Goal: Task Accomplishment & Management: Manage account settings

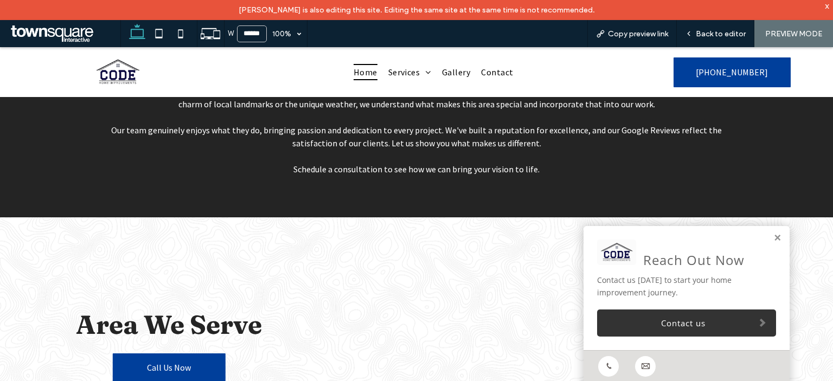
scroll to position [1936, 0]
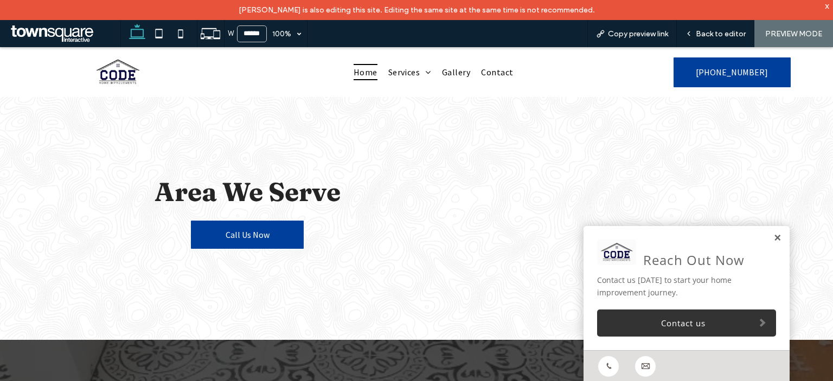
click at [774, 238] on link at bounding box center [778, 238] width 8 height 9
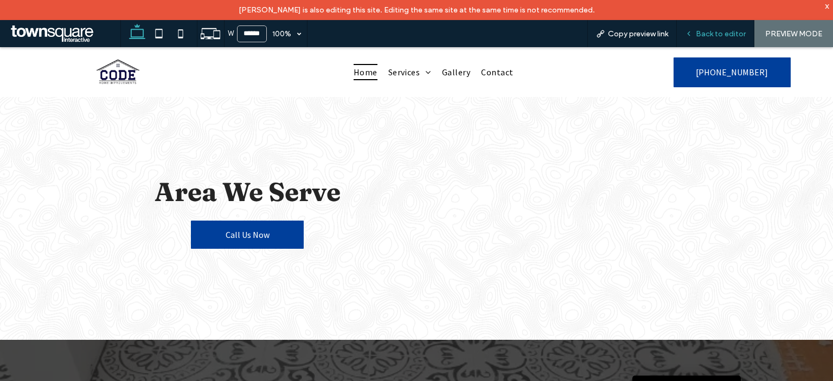
click at [726, 32] on span "Back to editor" at bounding box center [721, 33] width 50 height 9
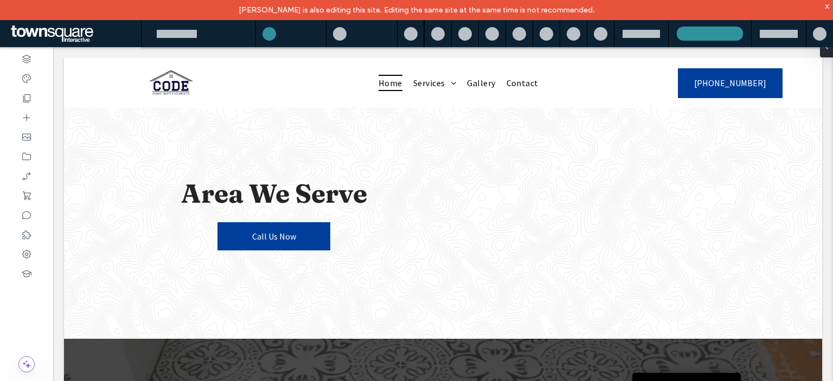
scroll to position [1934, 0]
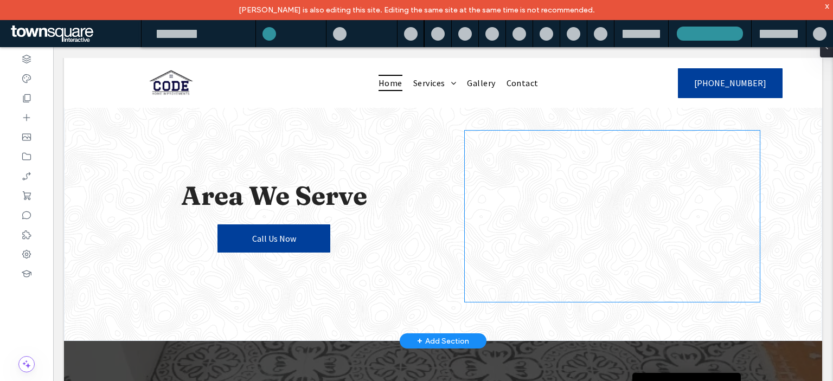
click at [562, 256] on div at bounding box center [612, 216] width 295 height 171
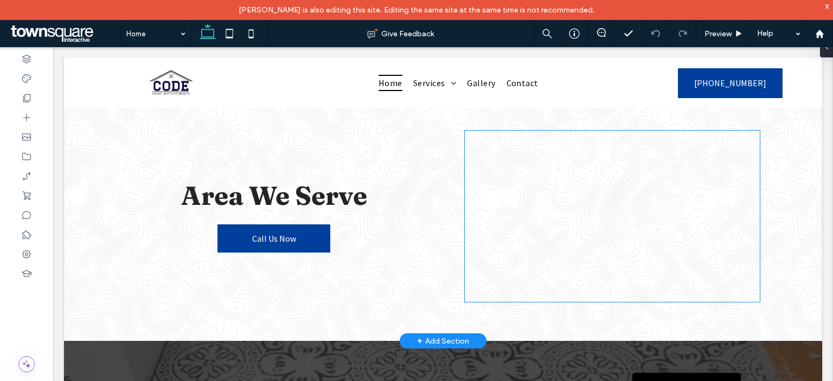
click at [525, 169] on div at bounding box center [612, 216] width 295 height 171
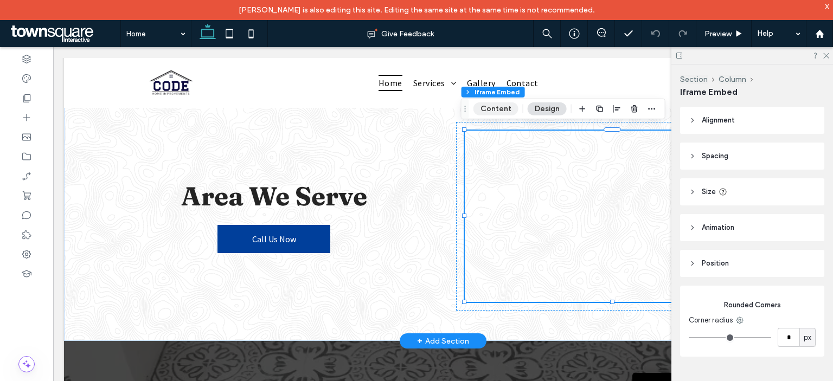
click at [501, 109] on button "Content" at bounding box center [496, 109] width 45 height 13
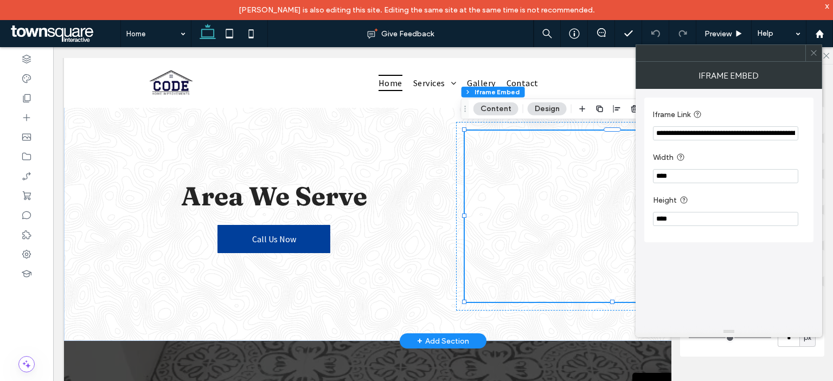
click at [717, 133] on input "**********" at bounding box center [725, 133] width 145 height 14
paste input "Iframe Link"
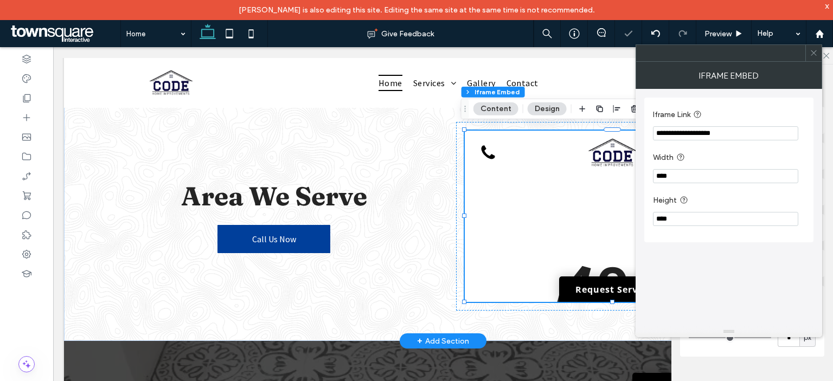
scroll to position [0, 0]
drag, startPoint x: 745, startPoint y: 123, endPoint x: 638, endPoint y: 131, distance: 107.2
click at [638, 131] on div "**********" at bounding box center [729, 208] width 187 height 238
drag, startPoint x: 731, startPoint y: 129, endPoint x: 740, endPoint y: 130, distance: 8.7
click at [731, 129] on input "**********" at bounding box center [725, 133] width 145 height 14
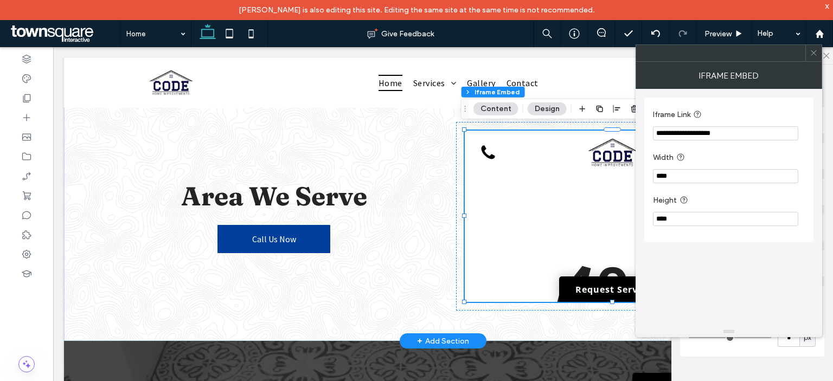
drag, startPoint x: 701, startPoint y: 141, endPoint x: 705, endPoint y: 133, distance: 8.7
click at [701, 141] on section "**********" at bounding box center [729, 124] width 152 height 43
click at [705, 133] on input "**********" at bounding box center [725, 133] width 145 height 14
drag, startPoint x: 735, startPoint y: 132, endPoint x: 649, endPoint y: 132, distance: 86.3
click at [649, 132] on div "**********" at bounding box center [729, 170] width 169 height 145
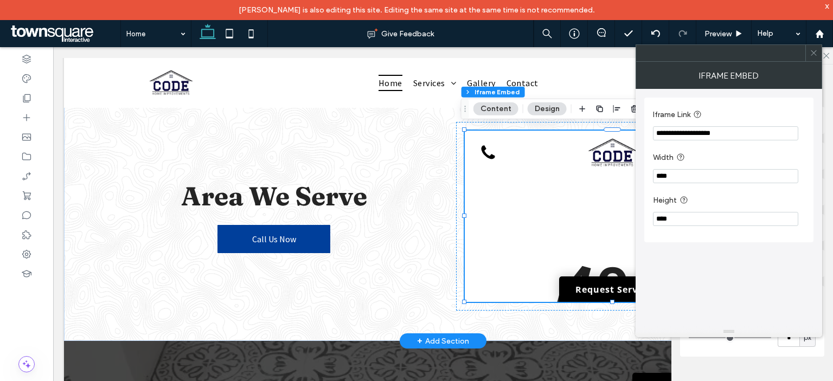
paste input "**********"
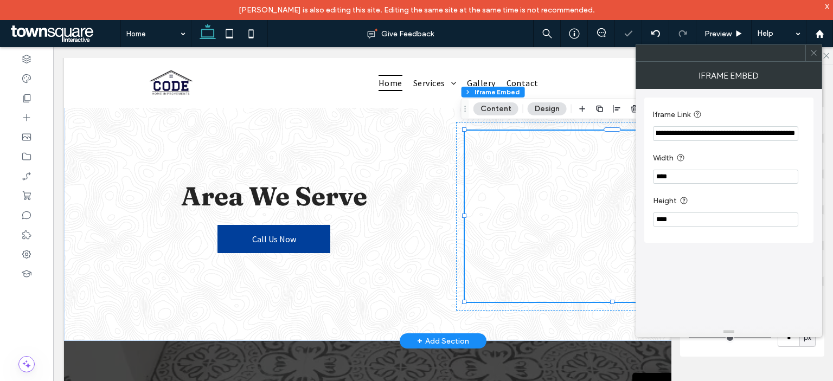
type input "**********"
click at [727, 275] on div "**********" at bounding box center [729, 208] width 169 height 238
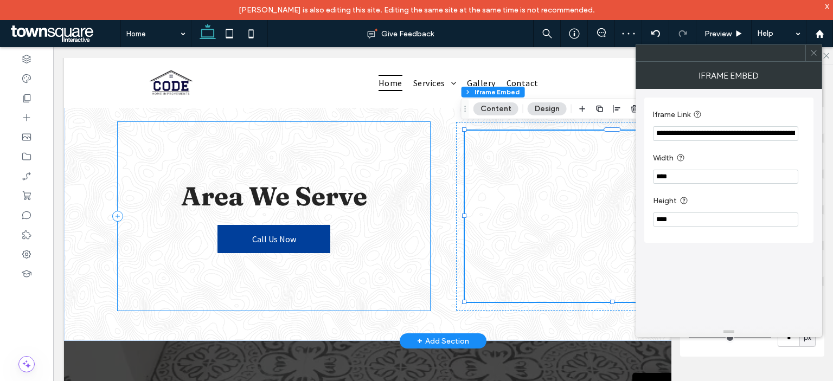
click at [400, 251] on div "Area We Serve Call Us Now" at bounding box center [274, 216] width 312 height 189
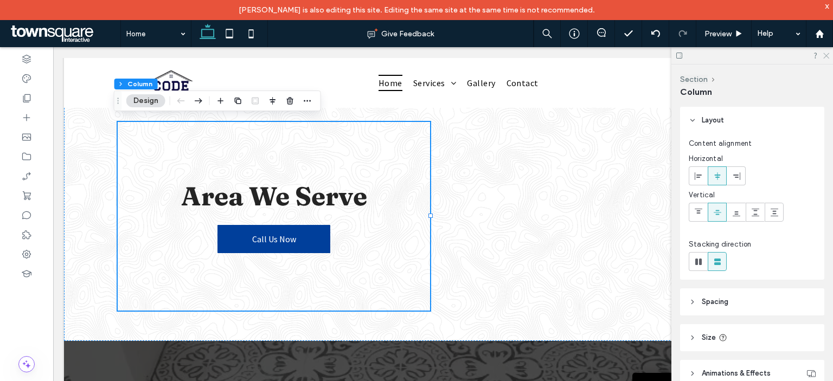
click at [825, 55] on icon at bounding box center [825, 55] width 7 height 7
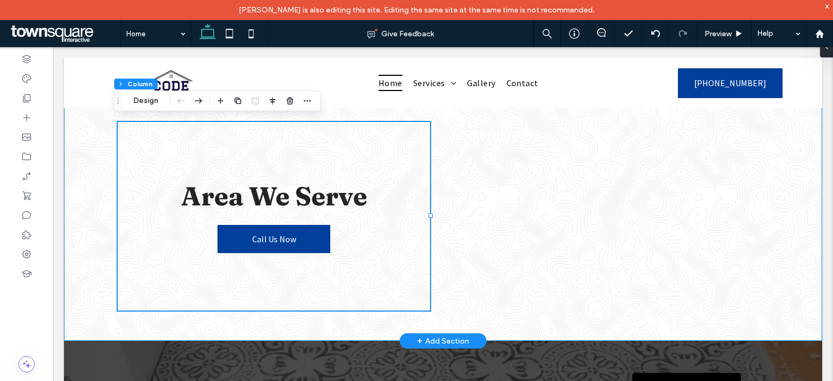
click at [773, 198] on div "Area We Serve Call Us Now" at bounding box center [443, 217] width 758 height 250
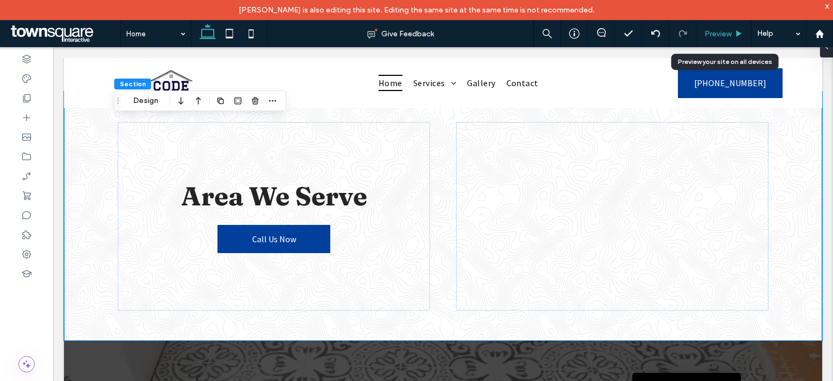
click at [731, 32] on span "Preview" at bounding box center [718, 33] width 27 height 9
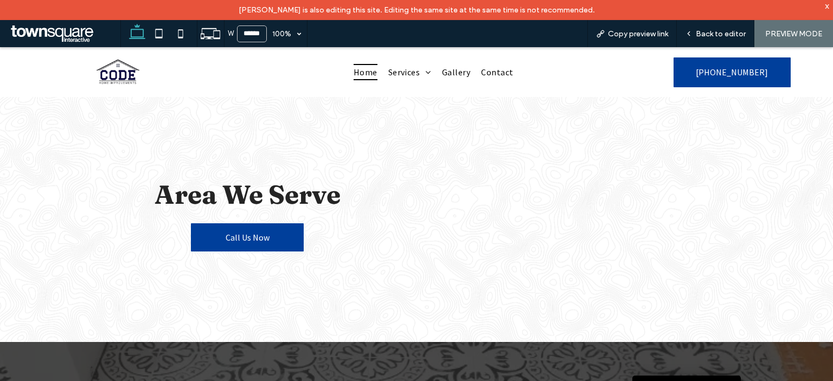
scroll to position [1936, 0]
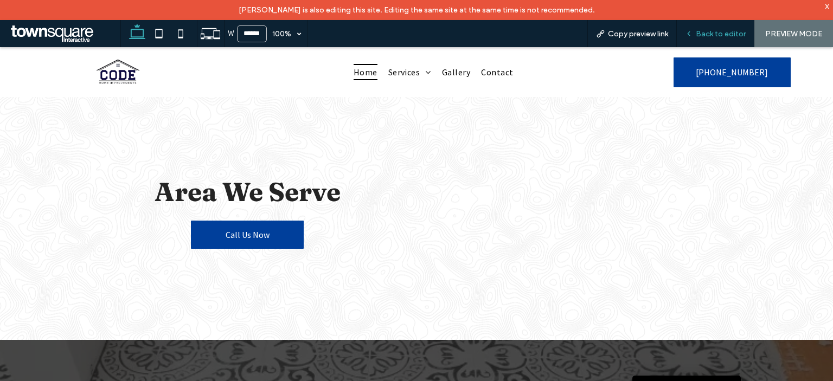
click at [720, 33] on span "Back to editor" at bounding box center [721, 33] width 50 height 9
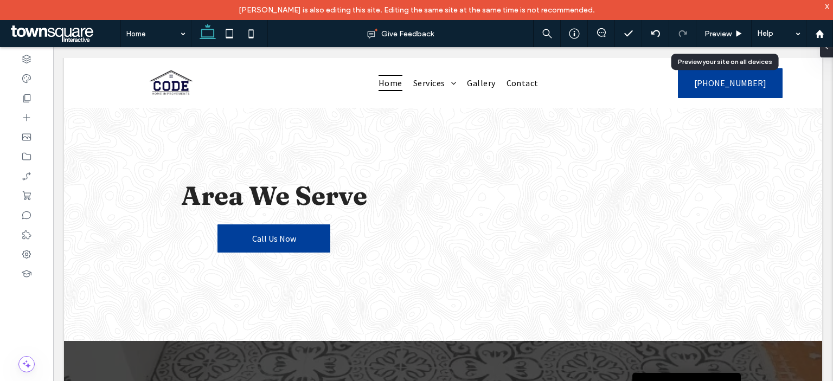
click at [720, 33] on span "Preview" at bounding box center [718, 33] width 27 height 9
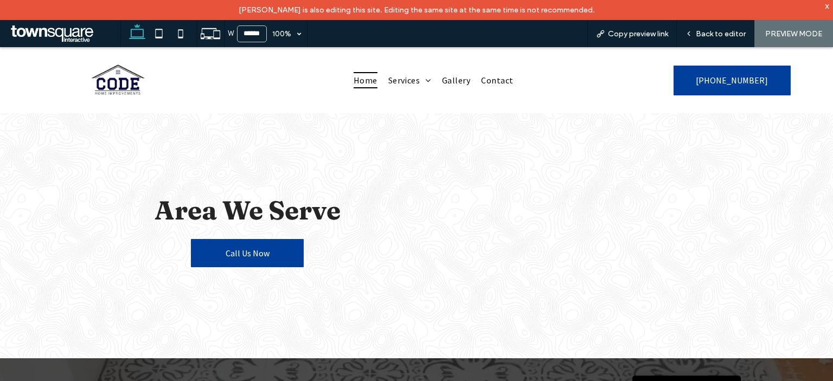
scroll to position [1936, 0]
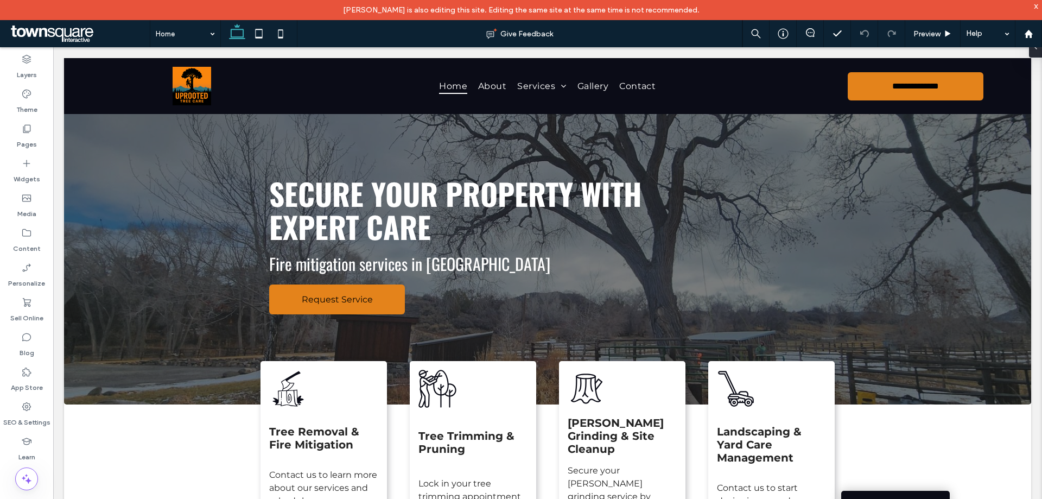
scroll to position [1302, 0]
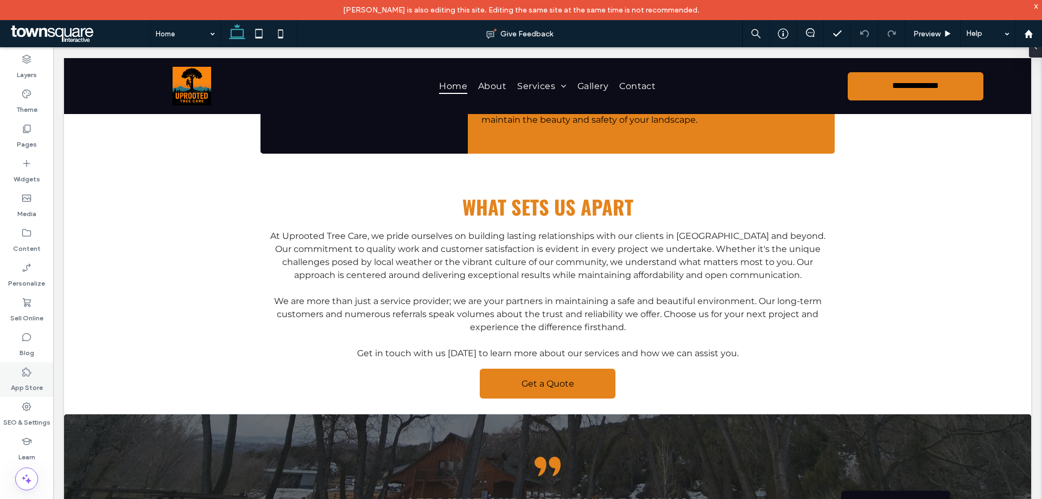
click at [29, 405] on use at bounding box center [26, 406] width 9 height 9
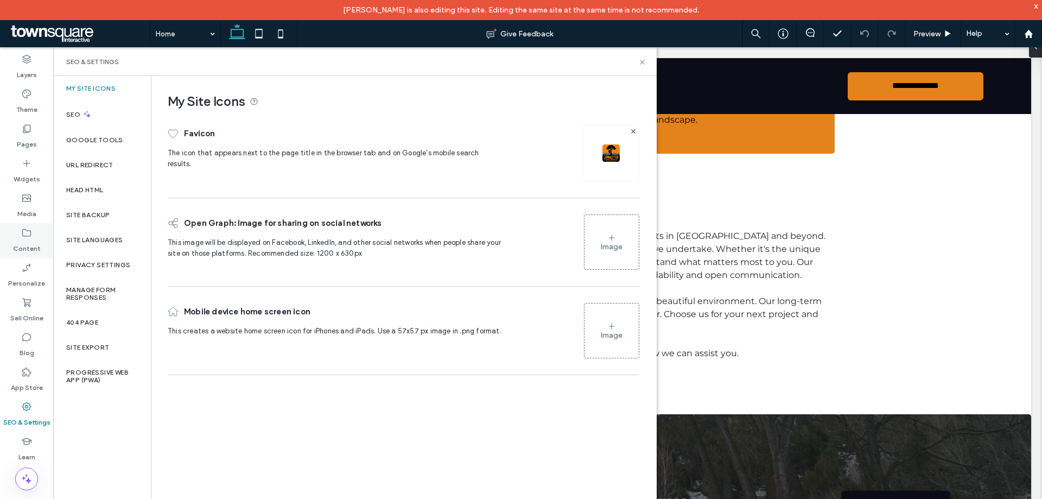
click at [24, 248] on label "Content" at bounding box center [27, 245] width 28 height 15
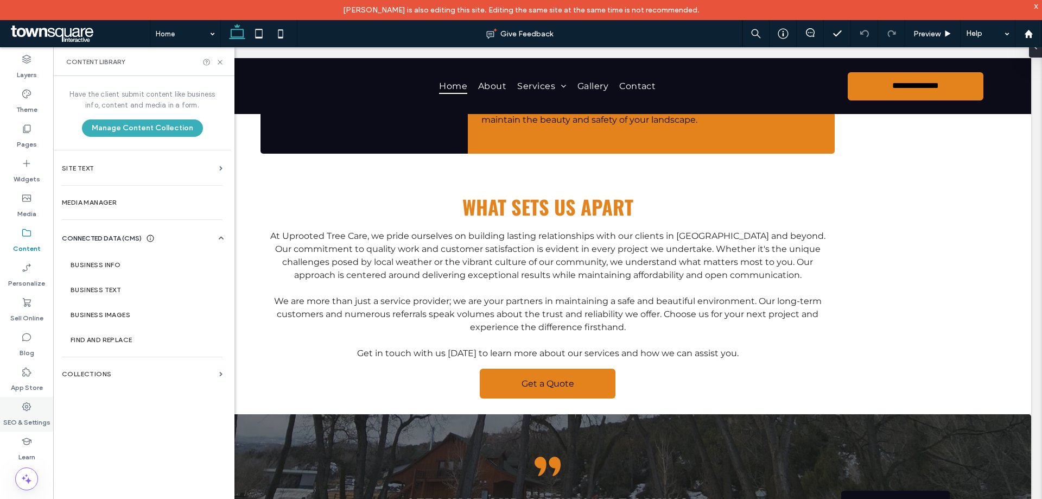
click at [17, 409] on div "SEO & Settings" at bounding box center [26, 414] width 53 height 35
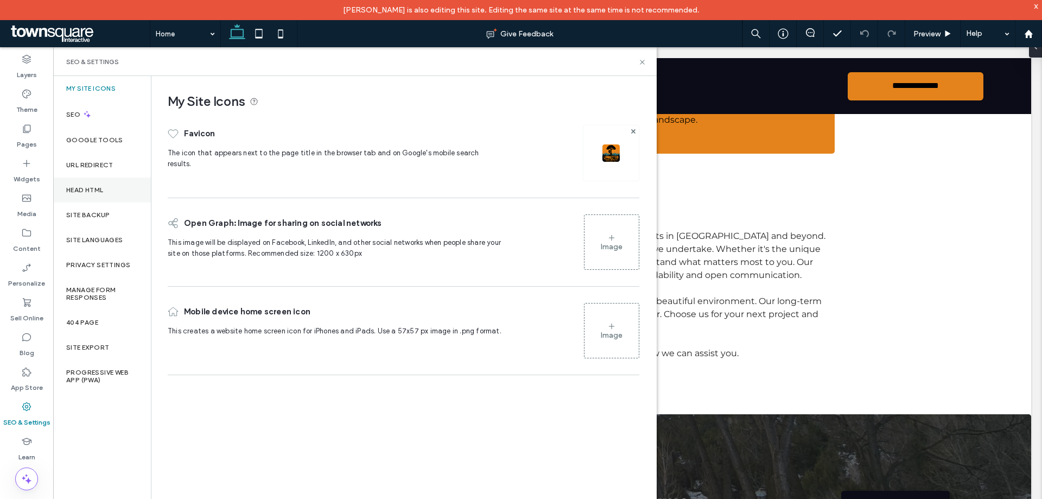
click at [118, 193] on div "Head HTML" at bounding box center [102, 189] width 98 height 25
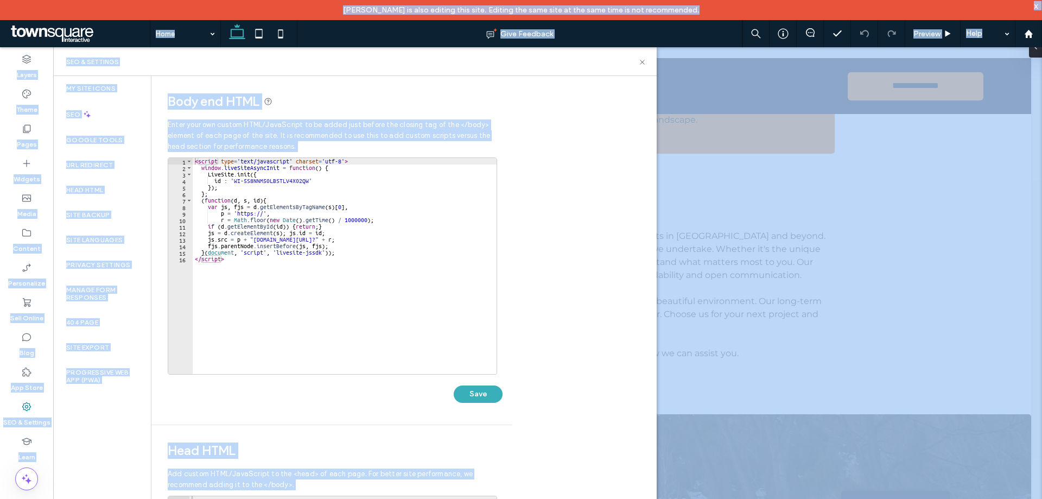
click at [240, 264] on div "< script type = 'text/javascript' charset = 'utf-8' > window . liveSiteAsyncIni…" at bounding box center [345, 272] width 304 height 229
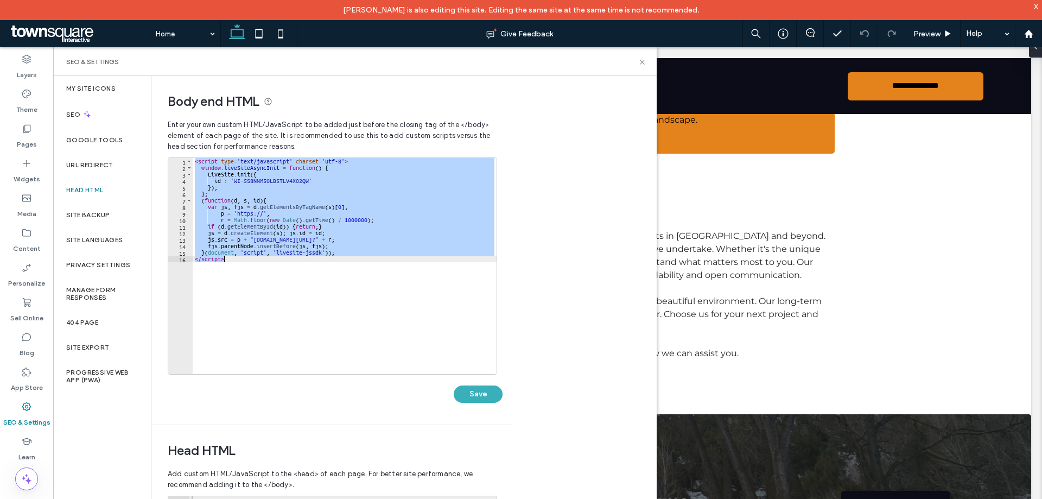
paste textarea "Cursor at row 16"
type textarea "*********"
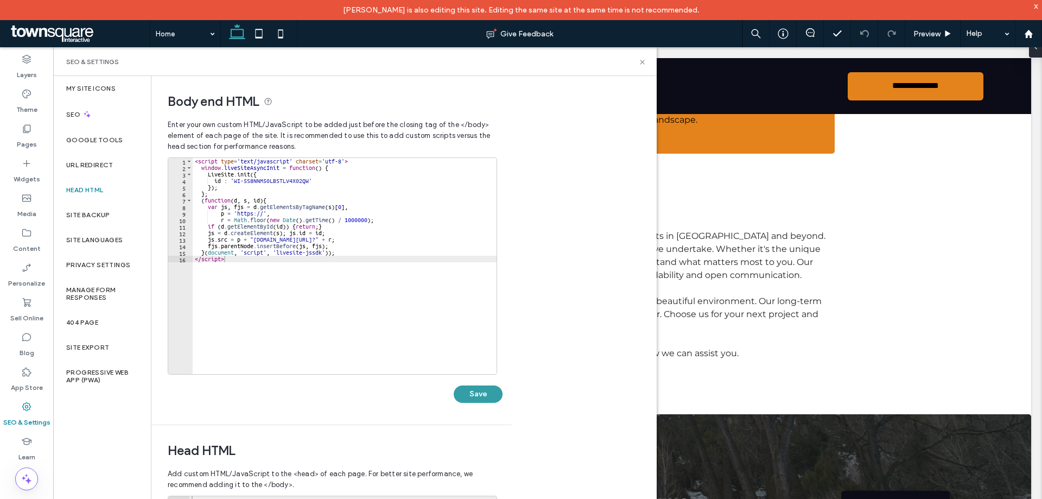
click at [491, 396] on button "Save" at bounding box center [478, 393] width 49 height 17
click at [643, 64] on icon at bounding box center [642, 62] width 8 height 8
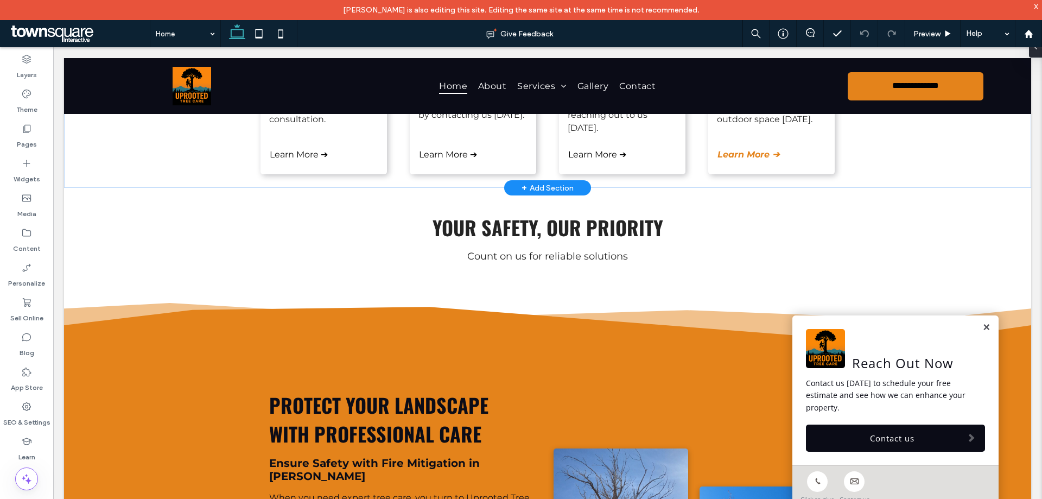
scroll to position [0, 0]
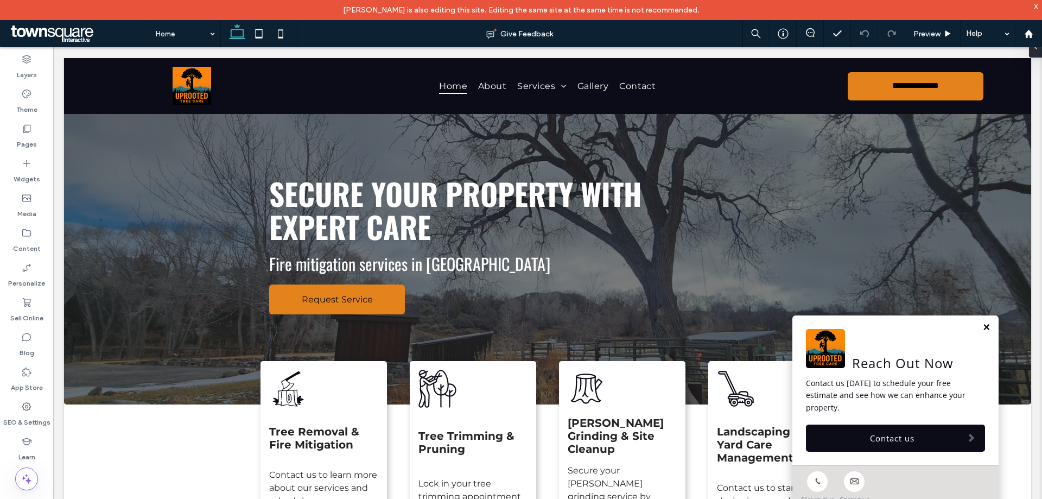
click at [982, 327] on link at bounding box center [986, 327] width 8 height 9
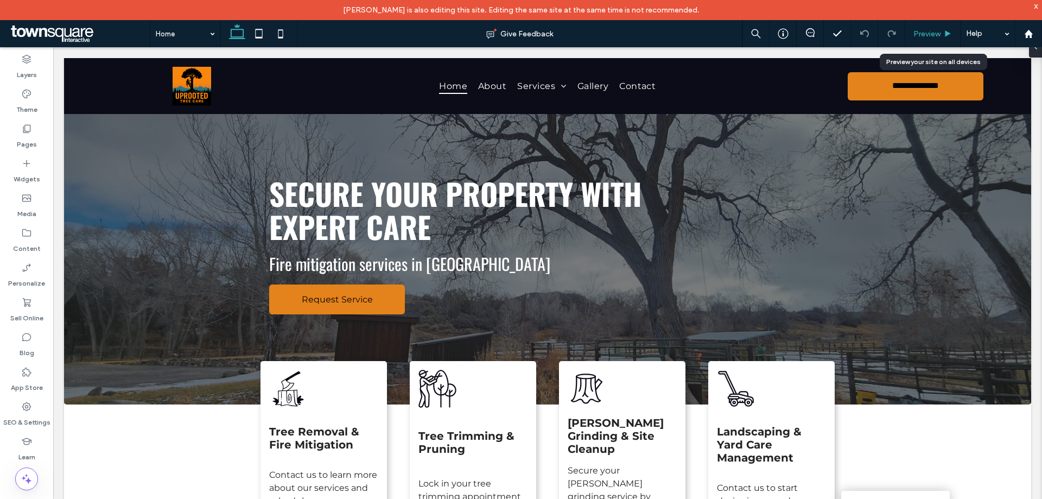
click at [925, 31] on span "Preview" at bounding box center [926, 33] width 27 height 9
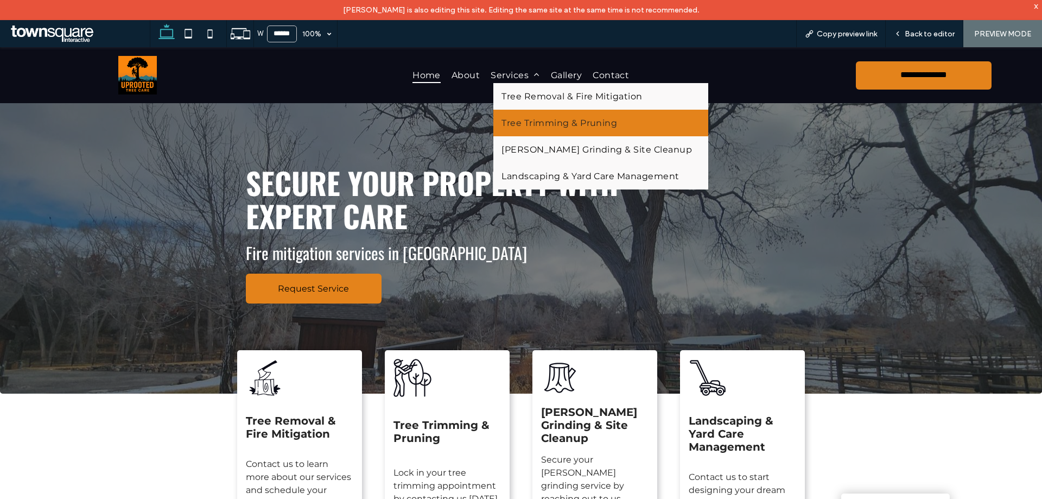
click at [523, 121] on span "Tree Trimming & Pruning" at bounding box center [559, 123] width 116 height 10
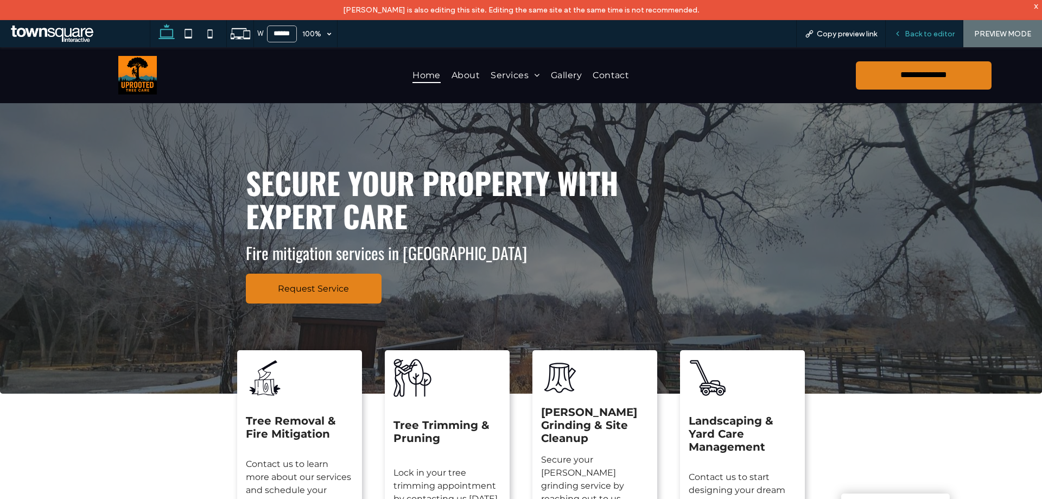
click at [929, 28] on div "Back to editor" at bounding box center [924, 33] width 78 height 27
click at [929, 36] on span "Back to editor" at bounding box center [929, 33] width 50 height 9
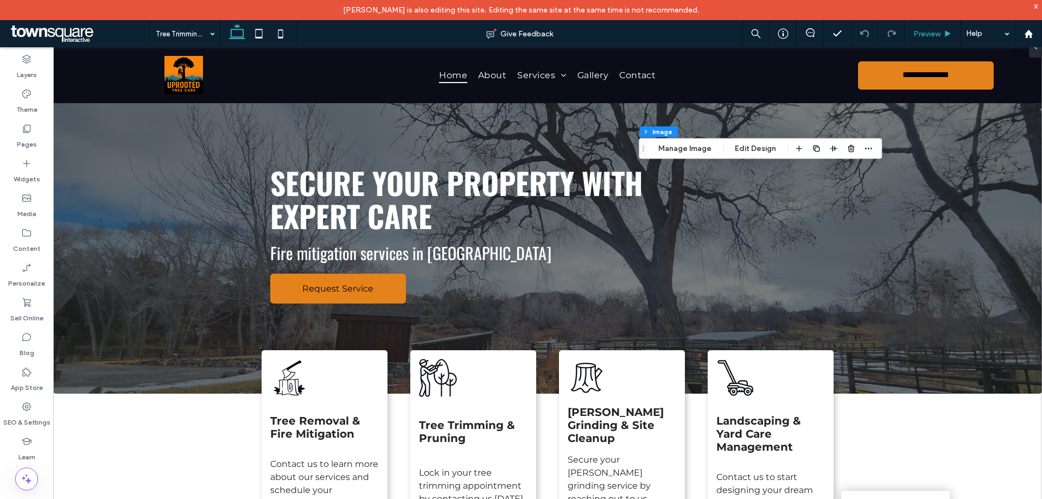
type input "*"
click at [698, 148] on button "Manage Image" at bounding box center [684, 148] width 67 height 13
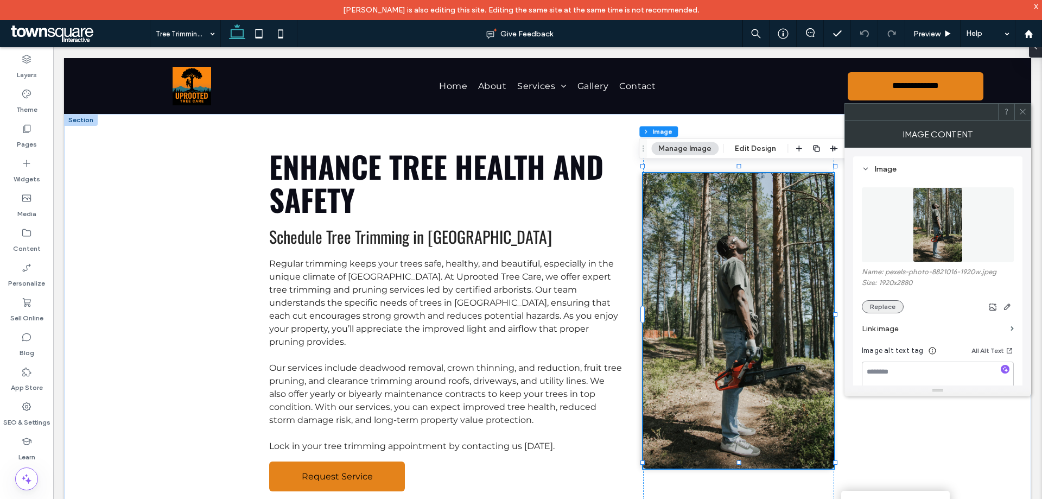
click at [876, 304] on button "Replace" at bounding box center [883, 306] width 42 height 13
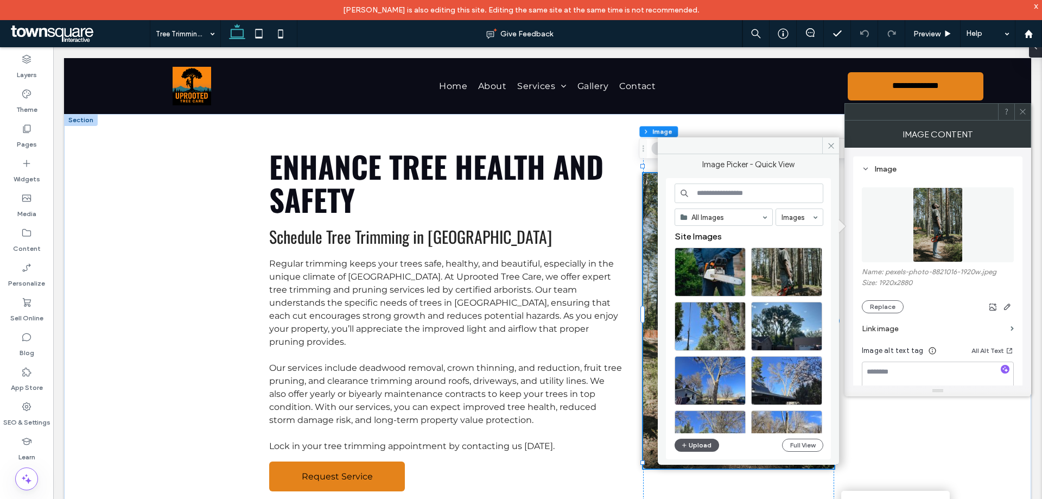
click at [700, 444] on button "Upload" at bounding box center [696, 444] width 44 height 13
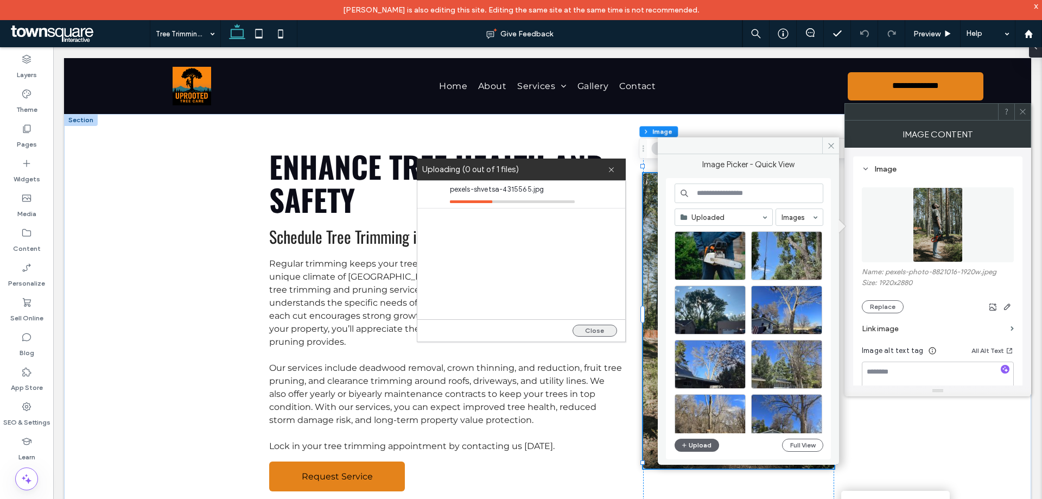
click at [596, 329] on button "Close" at bounding box center [594, 330] width 44 height 12
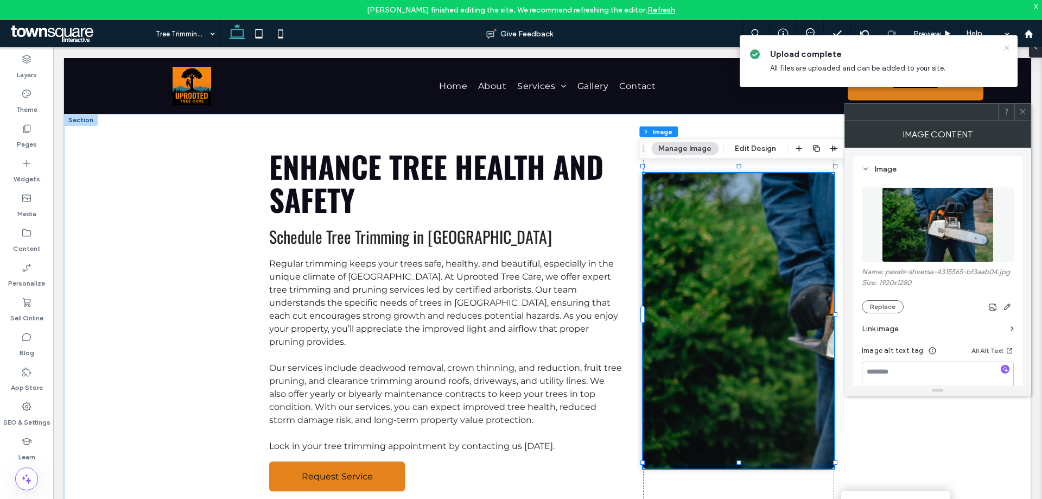
click at [1007, 47] on icon at bounding box center [1006, 47] width 9 height 9
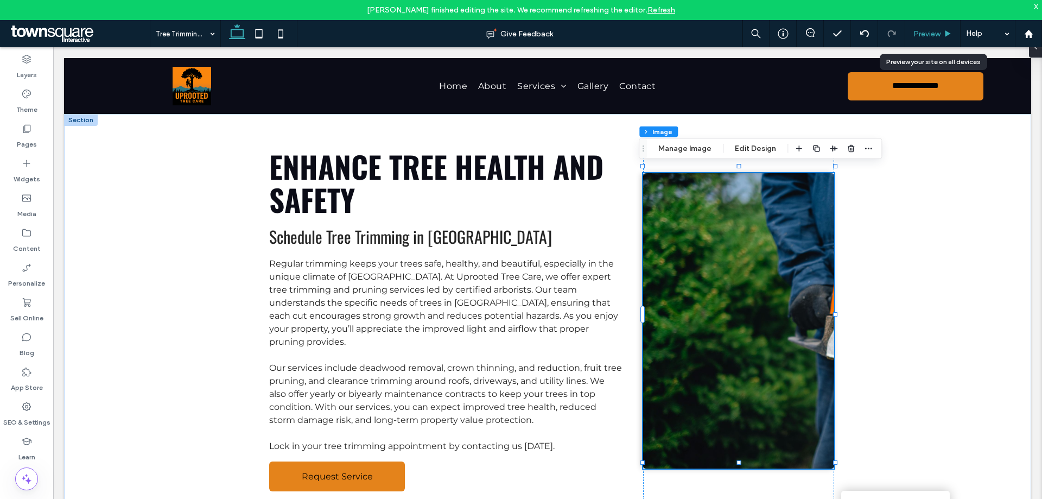
click at [937, 34] on span "Preview" at bounding box center [926, 33] width 27 height 9
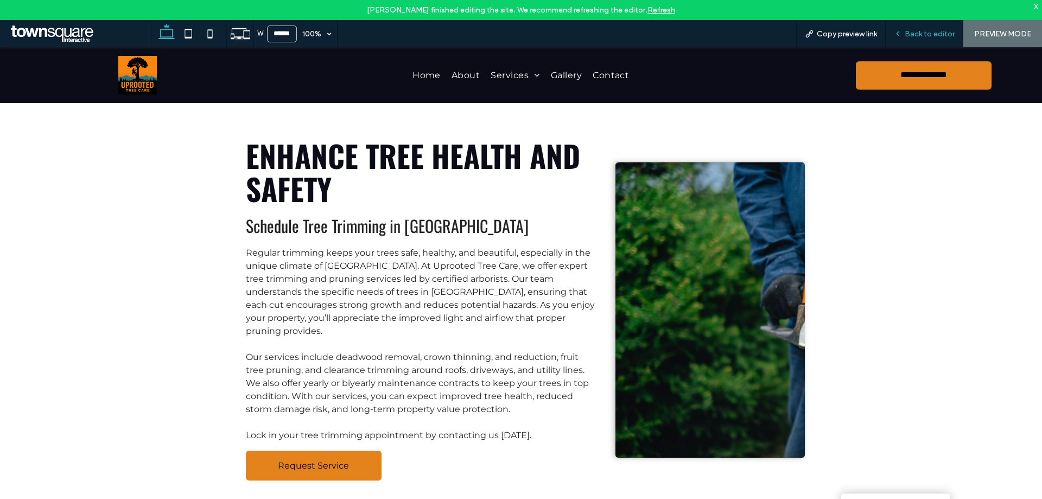
click at [918, 34] on span "Back to editor" at bounding box center [929, 33] width 50 height 9
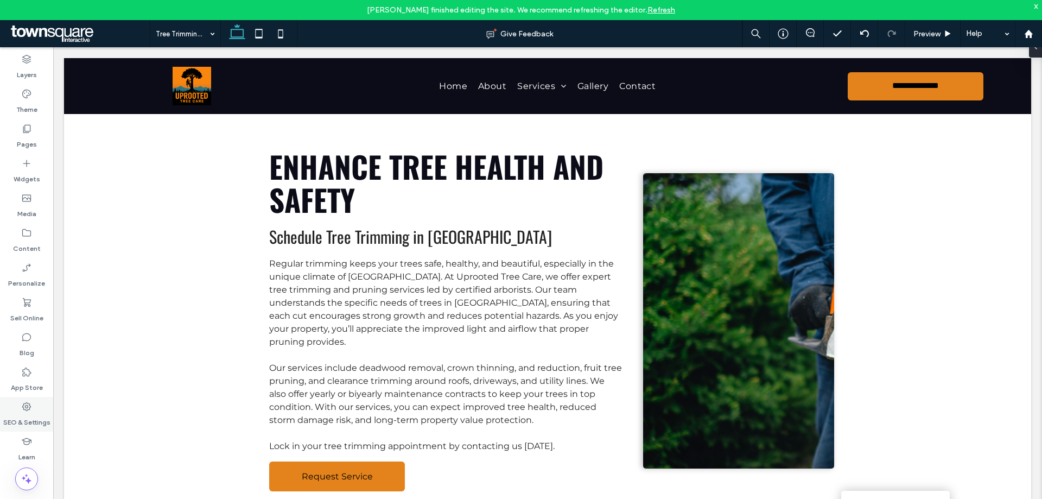
click at [29, 418] on label "SEO & Settings" at bounding box center [26, 419] width 47 height 15
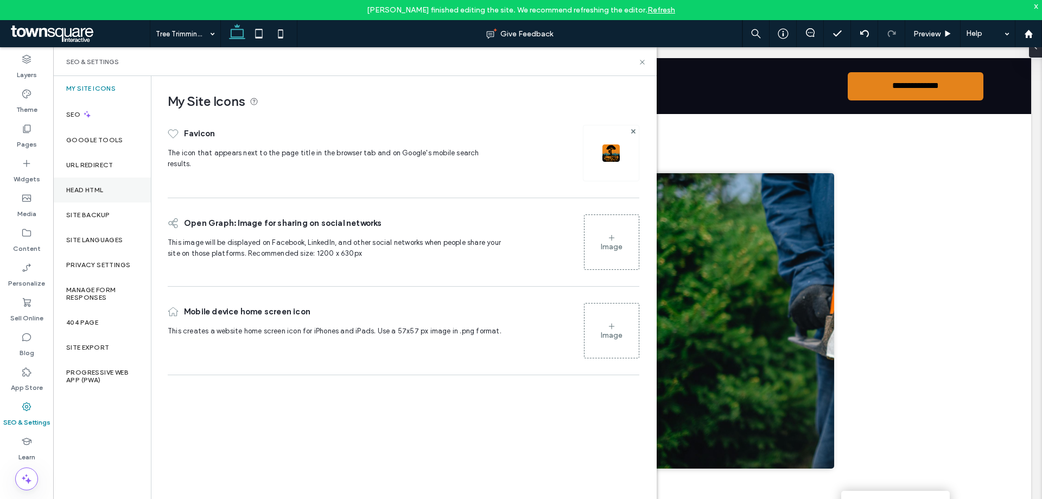
click at [90, 193] on label "Head HTML" at bounding box center [84, 190] width 37 height 8
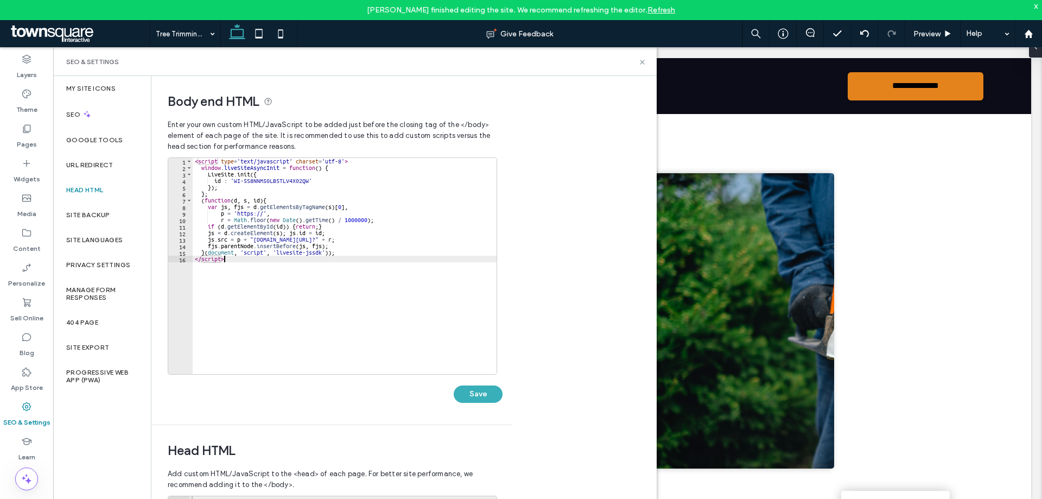
click at [355, 288] on div "< script type = 'text/javascript' charset = 'utf-8' > window . liveSiteAsyncIni…" at bounding box center [345, 272] width 304 height 229
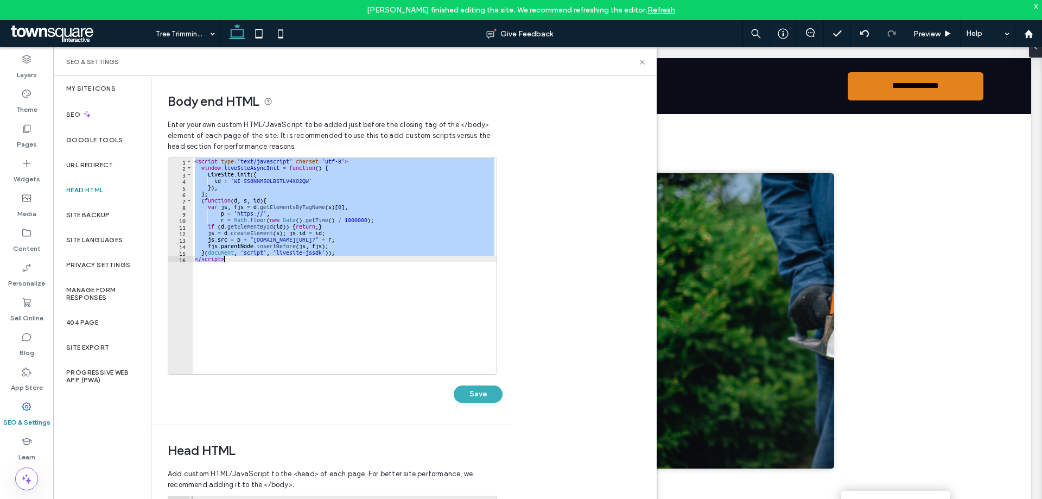
paste textarea "Cursor at row 16"
type textarea "*********"
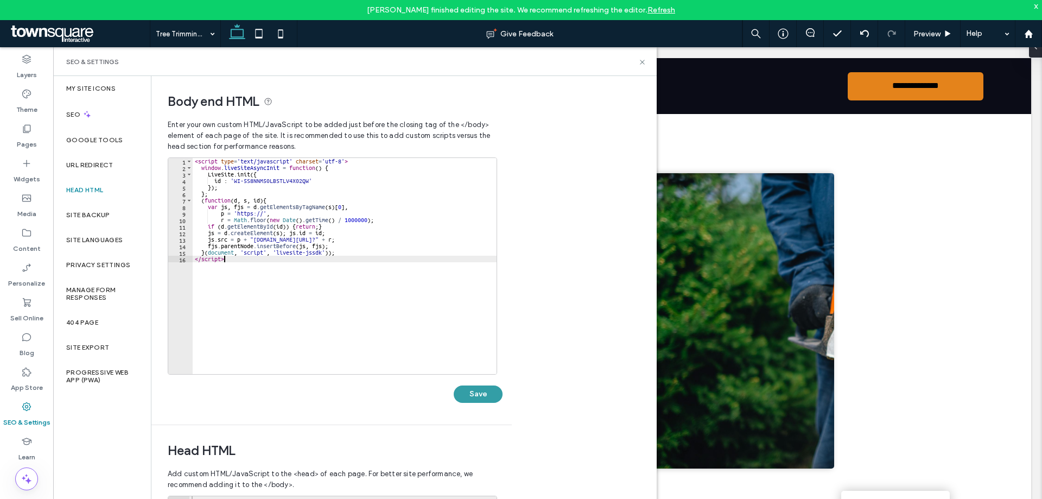
click at [489, 401] on button "Save" at bounding box center [478, 393] width 49 height 17
click at [640, 63] on icon at bounding box center [642, 62] width 8 height 8
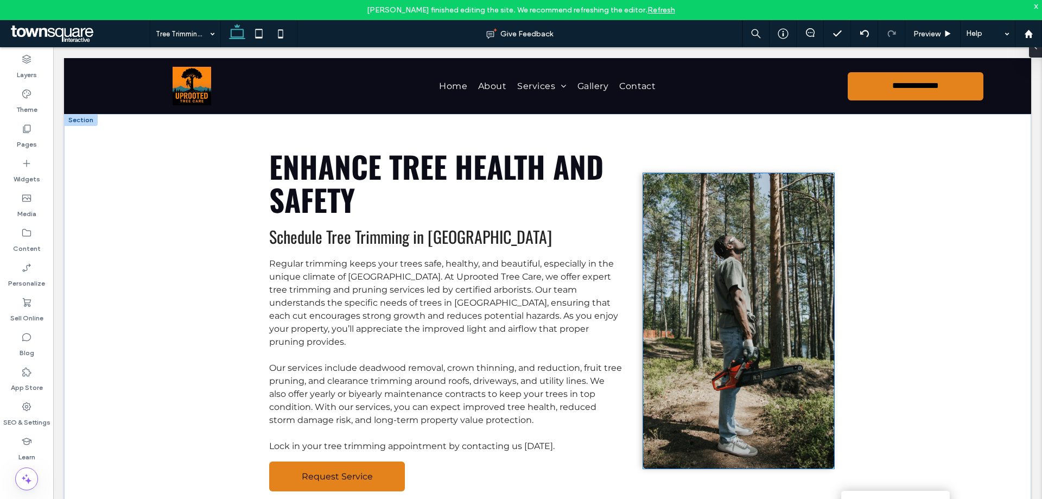
click at [706, 372] on img at bounding box center [739, 320] width 192 height 295
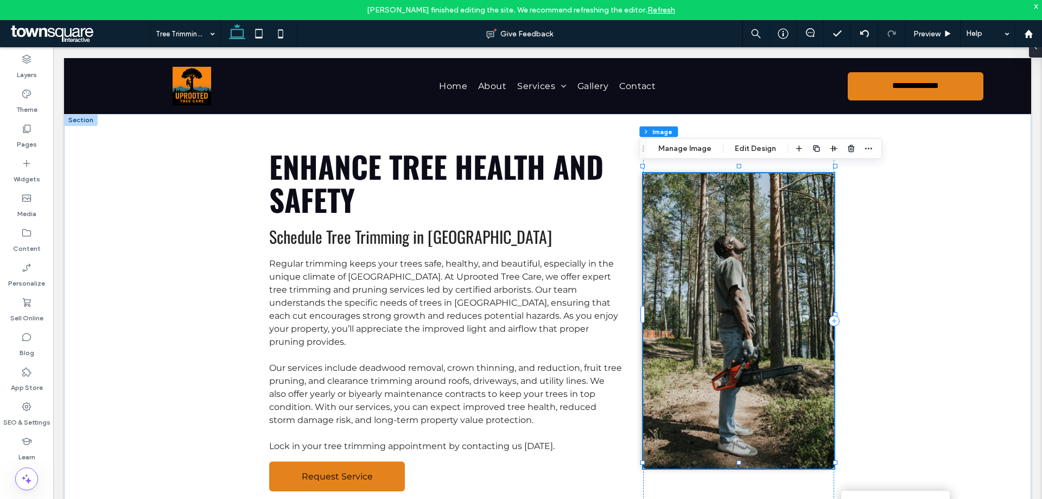
click at [737, 268] on img at bounding box center [739, 320] width 192 height 295
click at [682, 144] on button "Manage Image" at bounding box center [684, 148] width 67 height 13
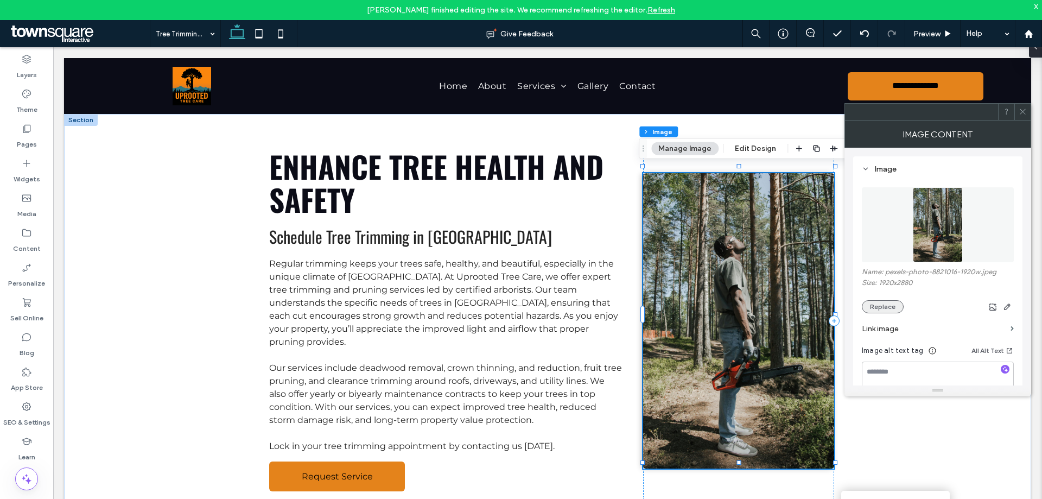
click at [892, 302] on button "Replace" at bounding box center [883, 306] width 42 height 13
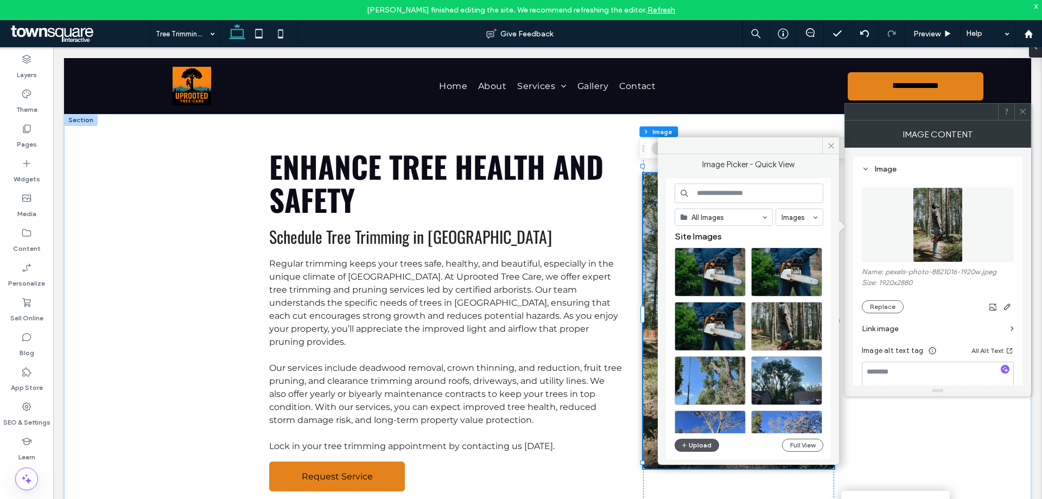
click at [701, 445] on button "Upload" at bounding box center [696, 444] width 44 height 13
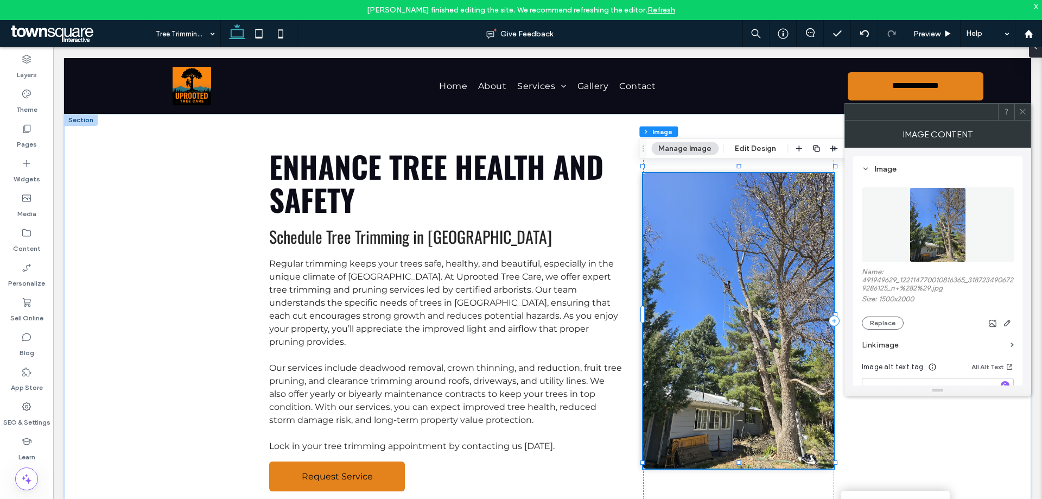
click at [1023, 110] on icon at bounding box center [1022, 111] width 8 height 8
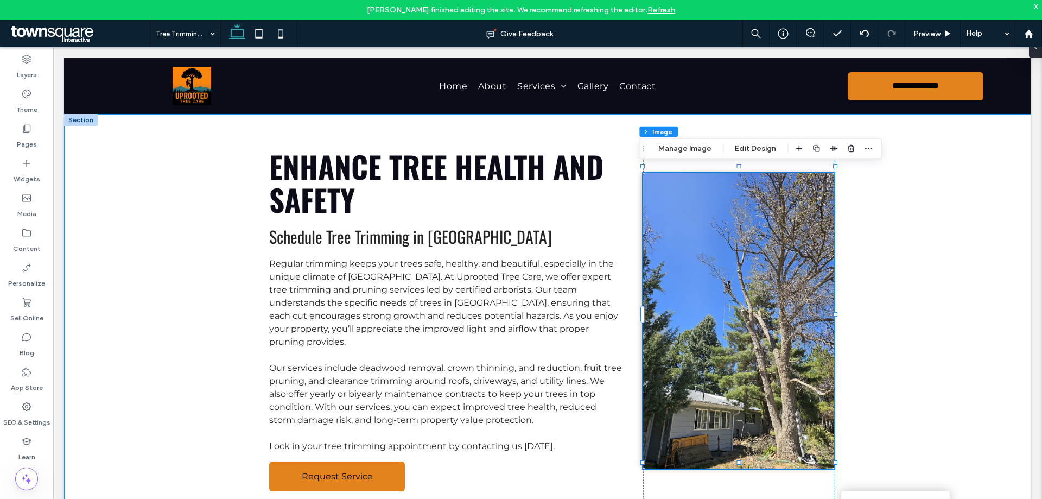
click at [954, 346] on div "Enhance Tree Health and Safety Schedule Tree Trimming in [GEOGRAPHIC_DATA] Regu…" at bounding box center [547, 320] width 967 height 413
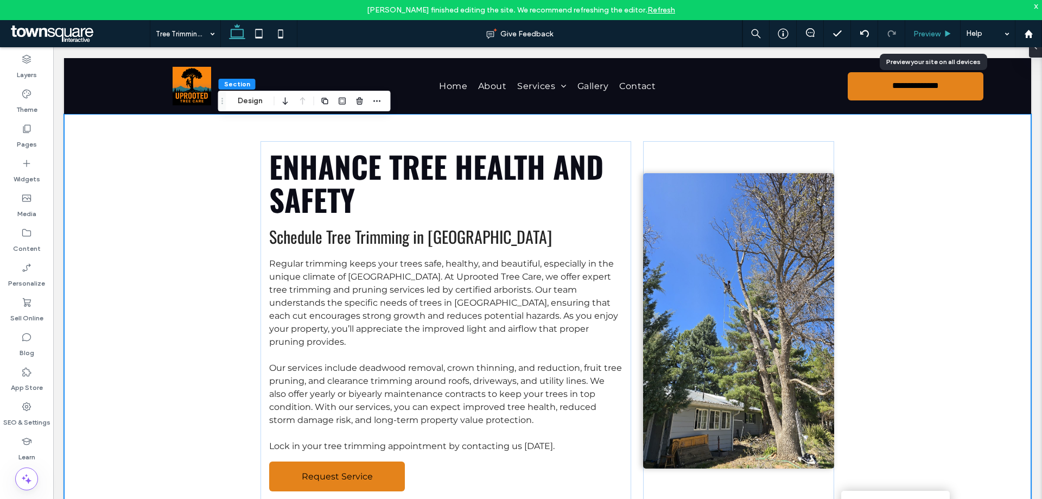
drag, startPoint x: 929, startPoint y: 32, endPoint x: 872, endPoint y: 14, distance: 59.7
click at [929, 32] on span "Preview" at bounding box center [926, 33] width 27 height 9
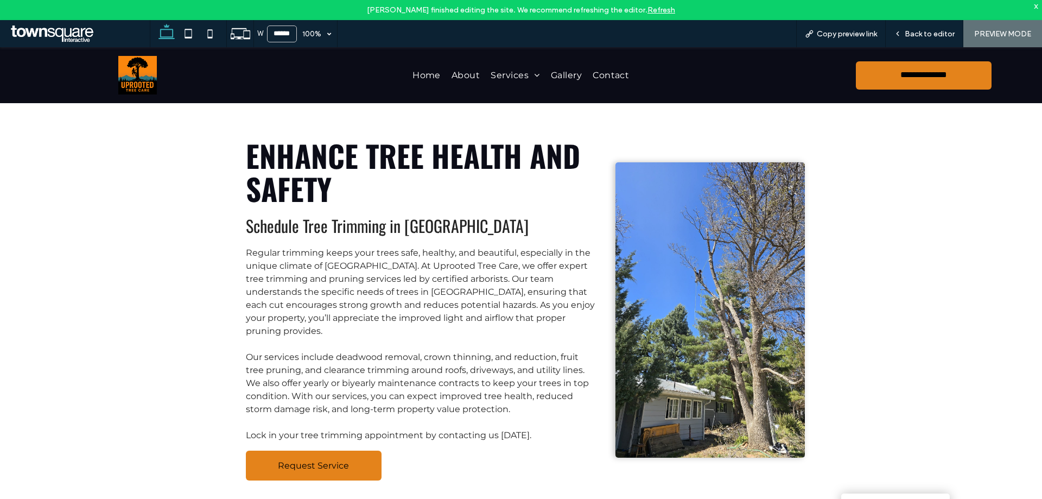
click at [721, 272] on img at bounding box center [709, 309] width 189 height 295
click at [839, 295] on div "Enhance Tree Health and Safety Schedule Tree Trimming in [GEOGRAPHIC_DATA] Regu…" at bounding box center [520, 309] width 651 height 413
click at [918, 29] on span "Back to editor" at bounding box center [929, 33] width 50 height 9
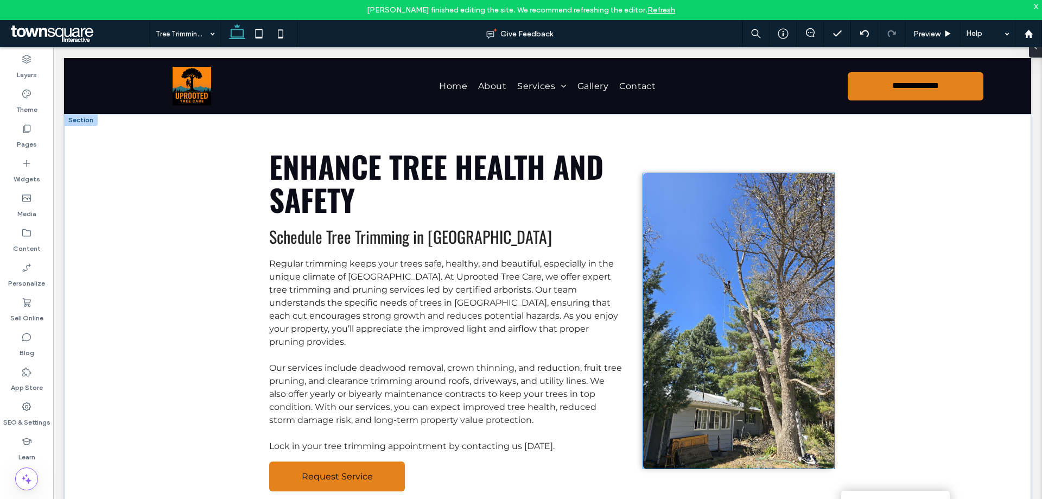
click at [760, 317] on img at bounding box center [739, 320] width 192 height 295
type input "*"
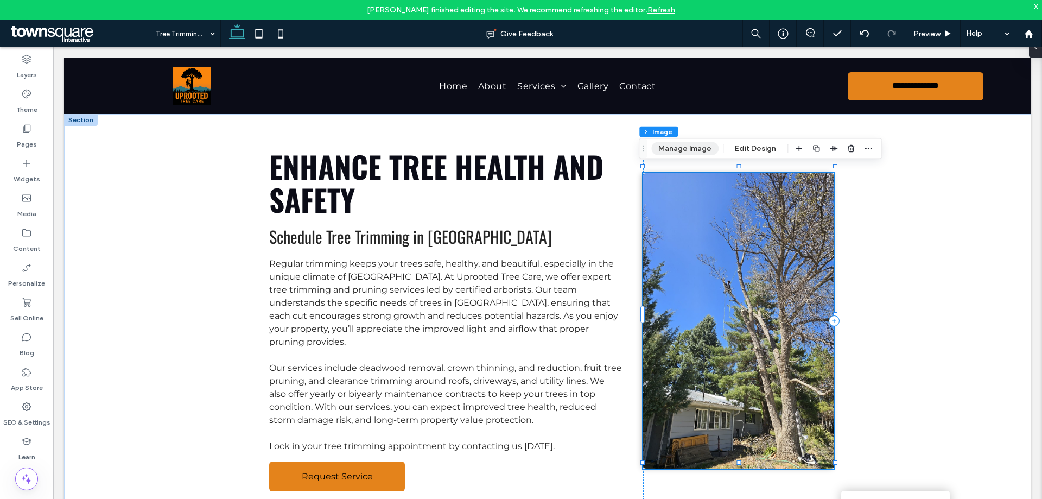
click at [681, 149] on button "Manage Image" at bounding box center [684, 148] width 67 height 13
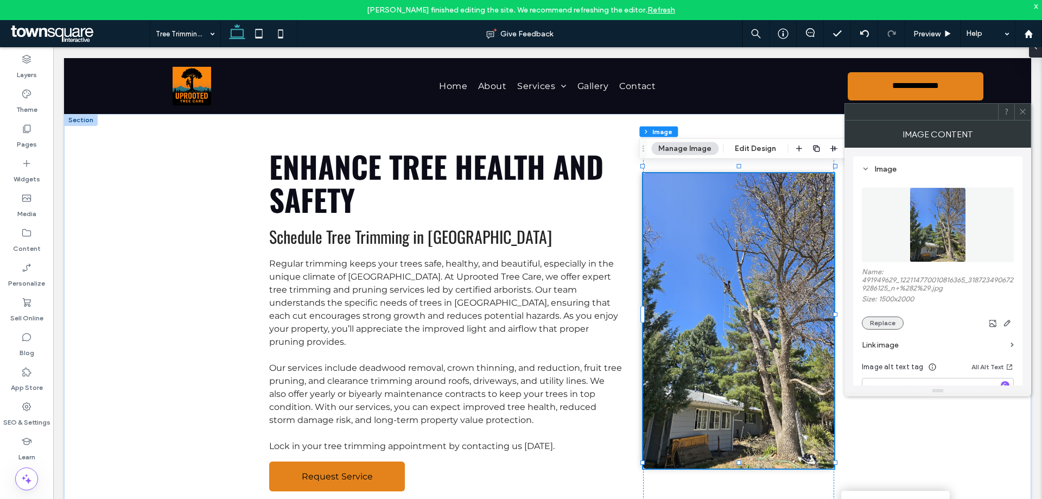
click at [883, 321] on button "Replace" at bounding box center [883, 322] width 42 height 13
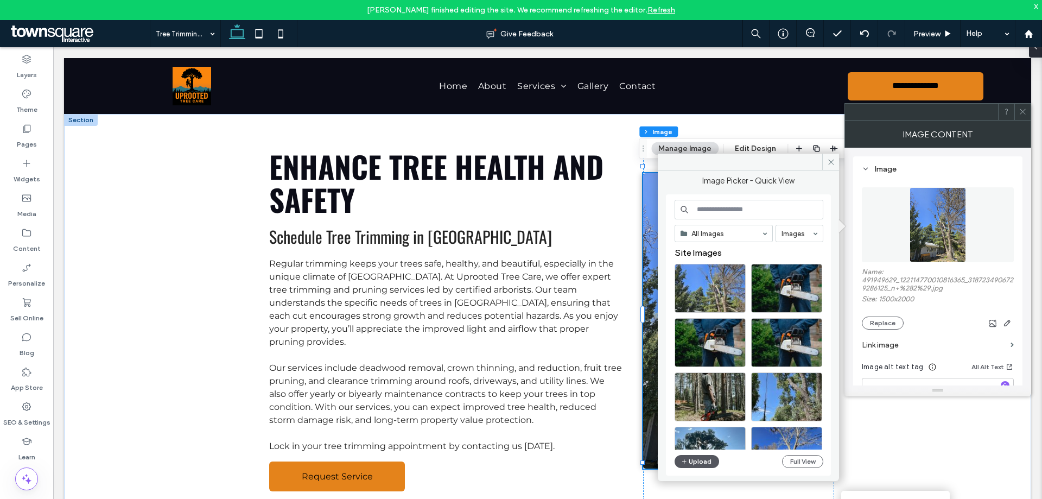
click at [693, 457] on button "Upload" at bounding box center [696, 461] width 44 height 13
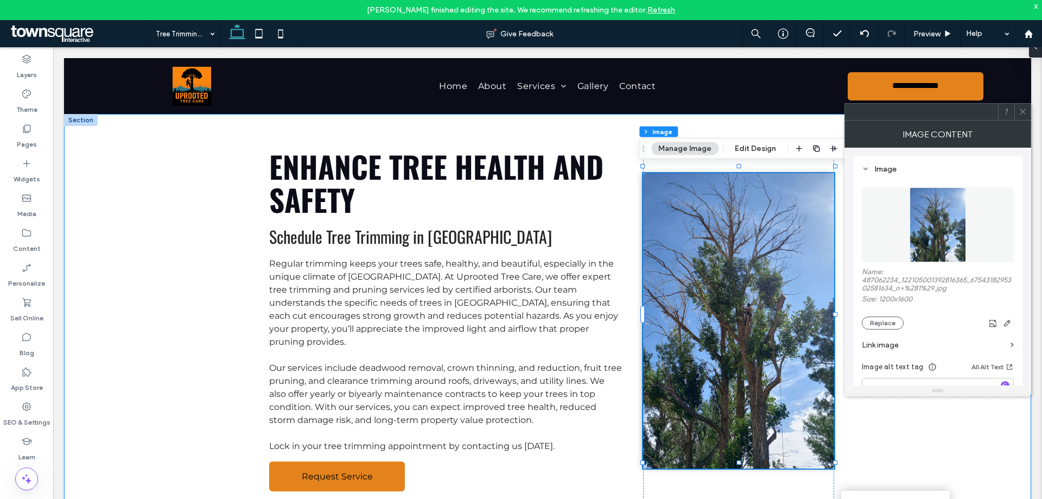
click at [913, 448] on div "Enhance Tree Health and Safety Schedule Tree Trimming in [GEOGRAPHIC_DATA] Regu…" at bounding box center [547, 320] width 967 height 413
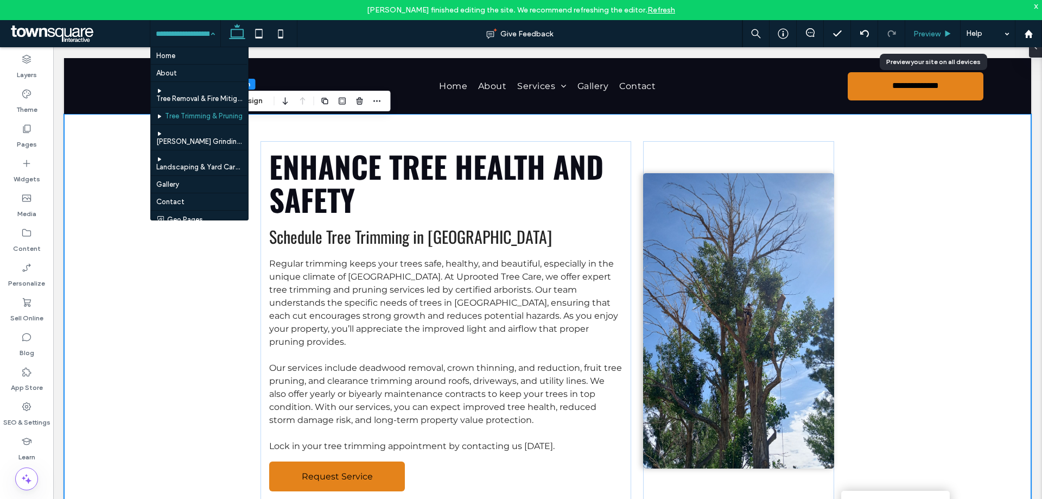
drag, startPoint x: 933, startPoint y: 33, endPoint x: 854, endPoint y: 60, distance: 83.4
click at [933, 33] on span "Preview" at bounding box center [926, 33] width 27 height 9
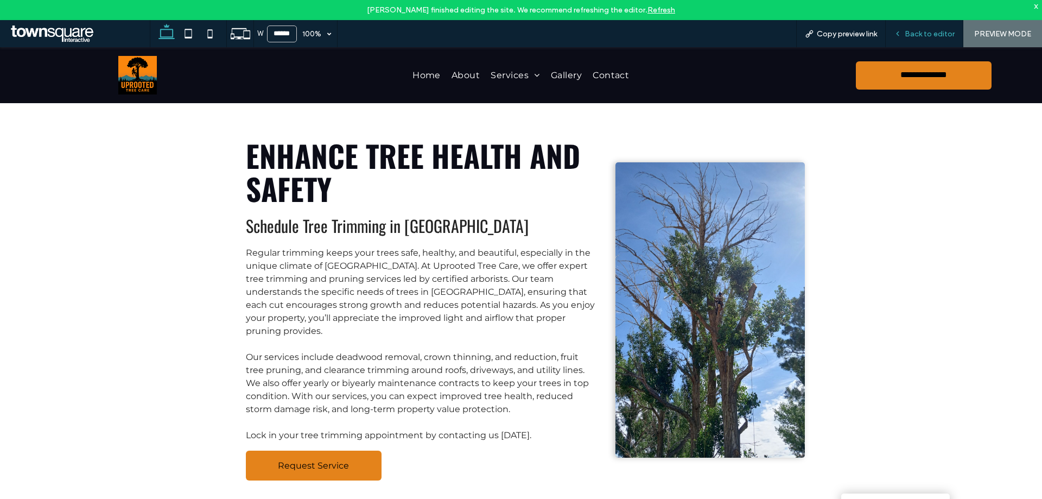
click at [915, 33] on span "Back to editor" at bounding box center [929, 33] width 50 height 9
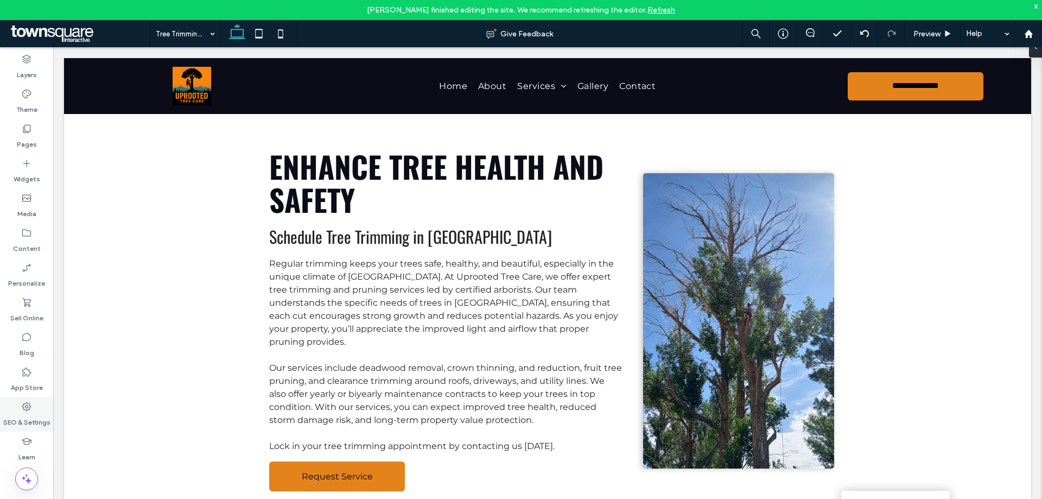
click at [28, 414] on label "SEO & Settings" at bounding box center [26, 419] width 47 height 15
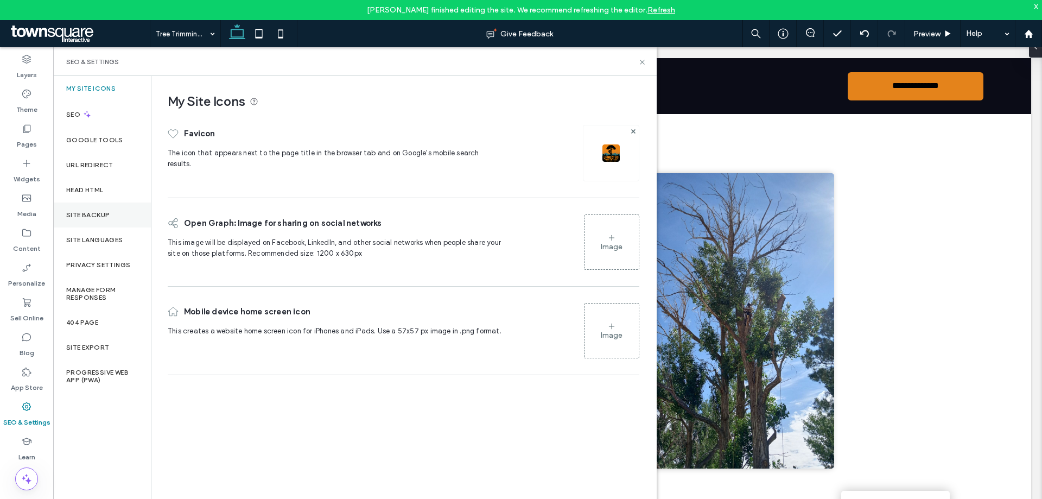
click at [110, 216] on div "Site Backup" at bounding box center [102, 214] width 98 height 25
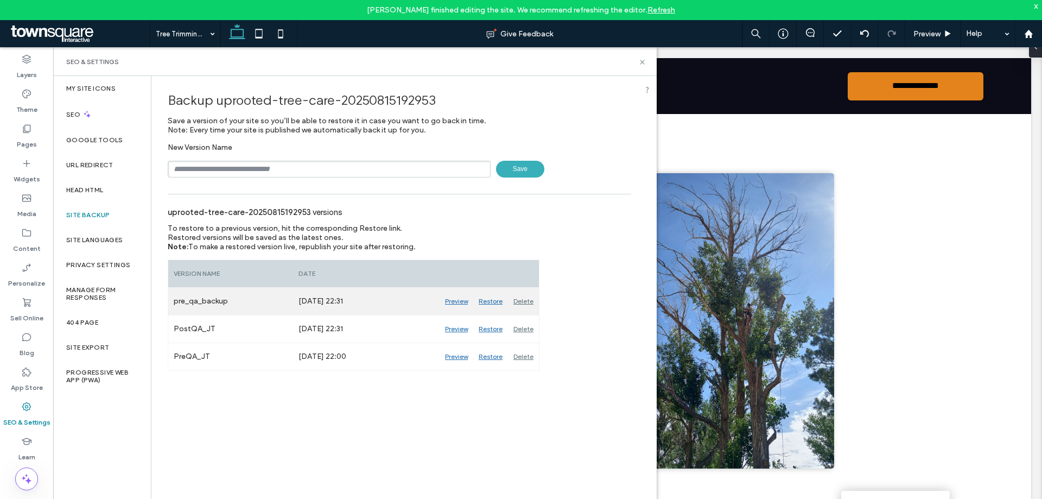
click at [524, 303] on div "Delete" at bounding box center [523, 301] width 31 height 27
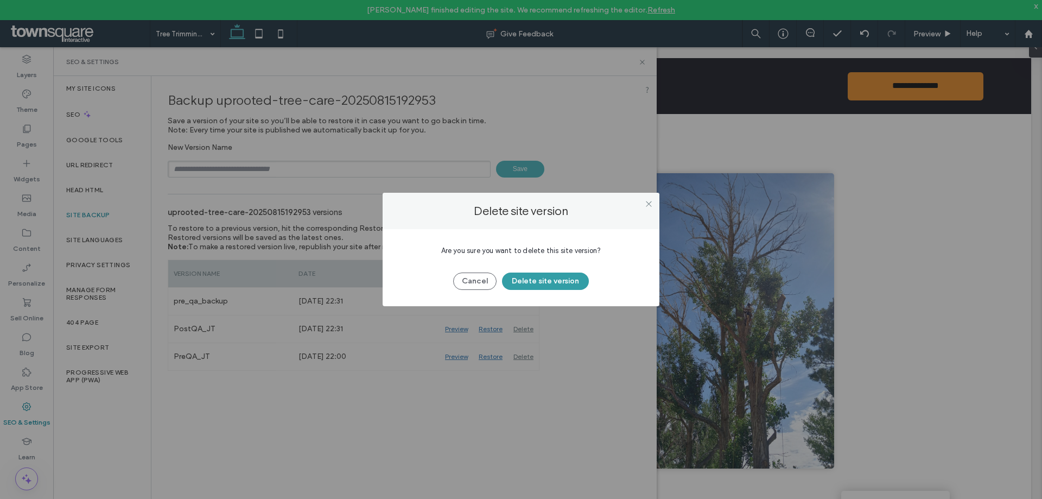
click at [534, 284] on button "Delete site version" at bounding box center [545, 280] width 87 height 17
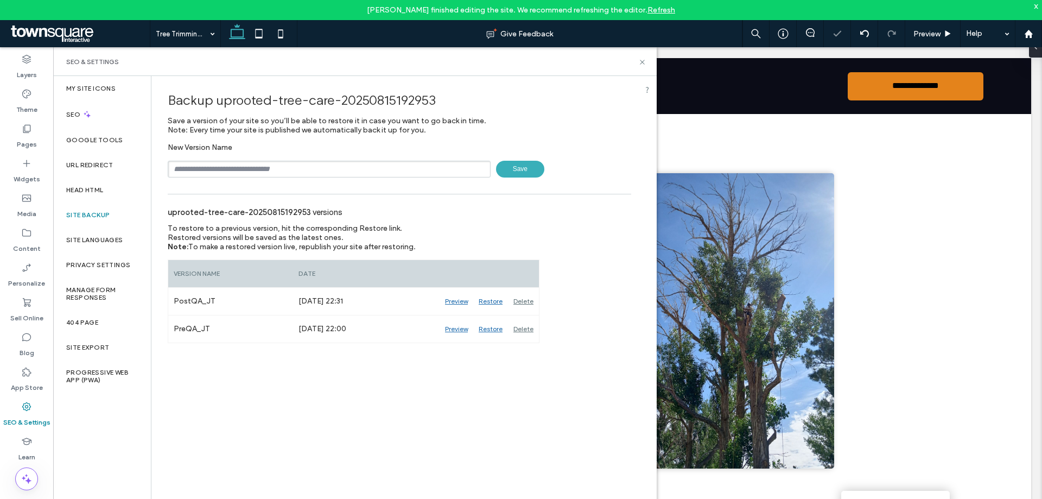
click at [355, 168] on input "text" at bounding box center [329, 169] width 323 height 17
type input "**********"
click at [526, 167] on span "Save" at bounding box center [520, 169] width 48 height 17
click at [641, 65] on icon at bounding box center [642, 62] width 8 height 8
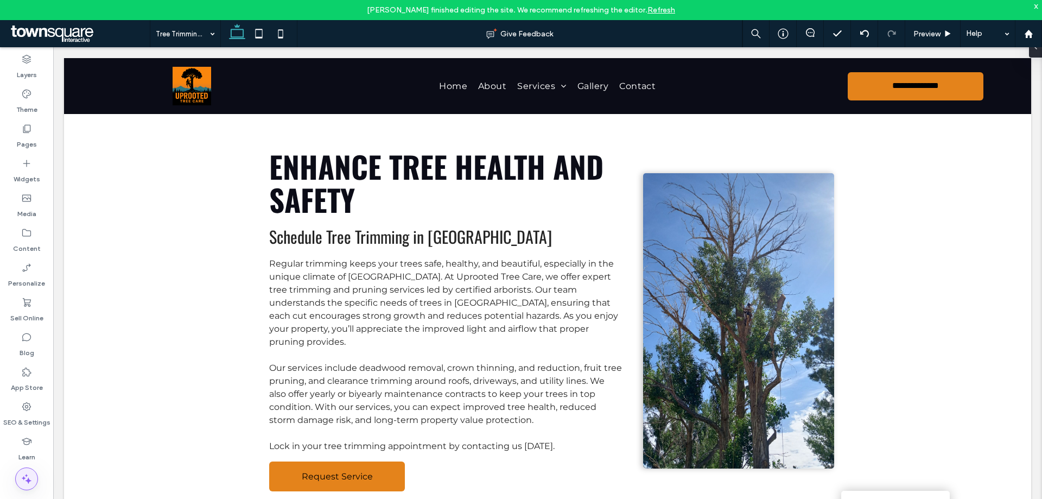
click at [17, 476] on span at bounding box center [27, 479] width 22 height 22
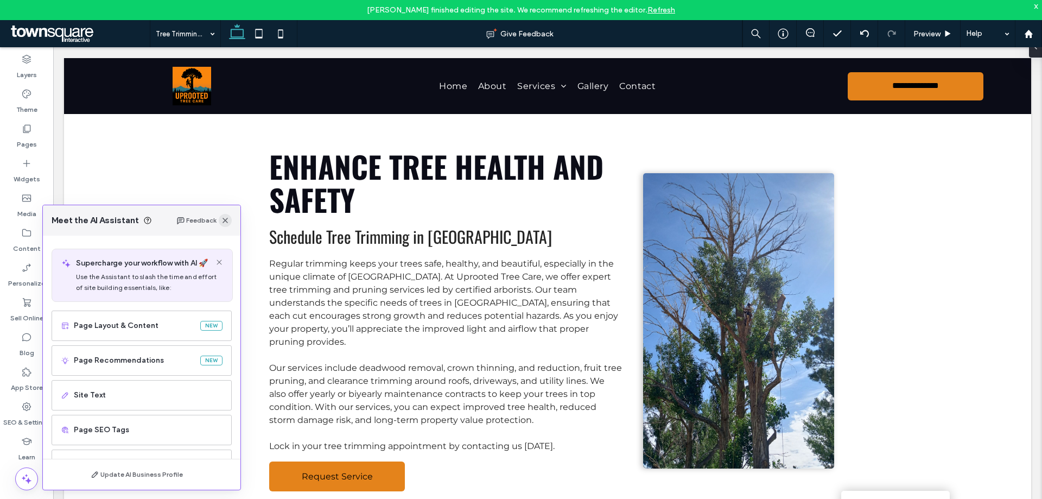
click at [225, 221] on use "button" at bounding box center [224, 220] width 5 height 5
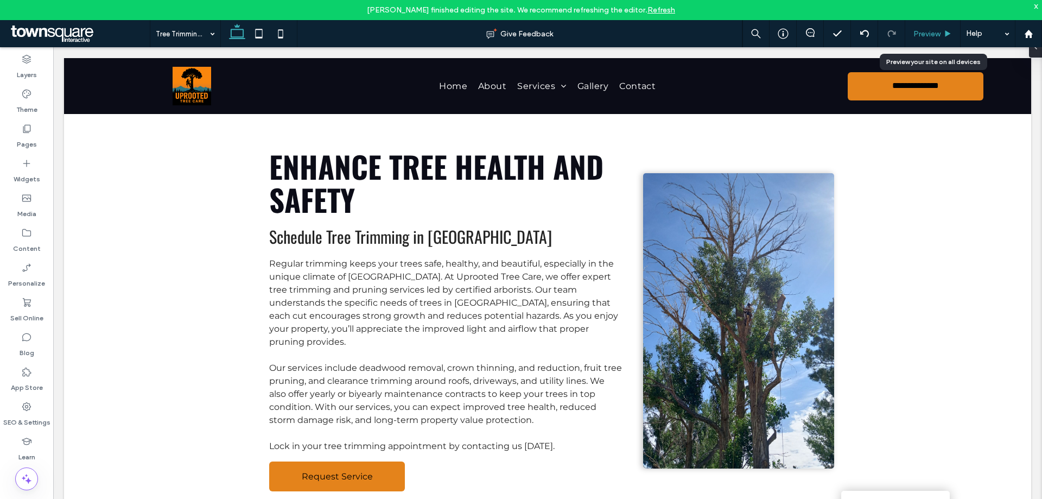
click at [944, 30] on icon at bounding box center [947, 34] width 8 height 8
click at [932, 32] on span "Preview" at bounding box center [926, 33] width 27 height 9
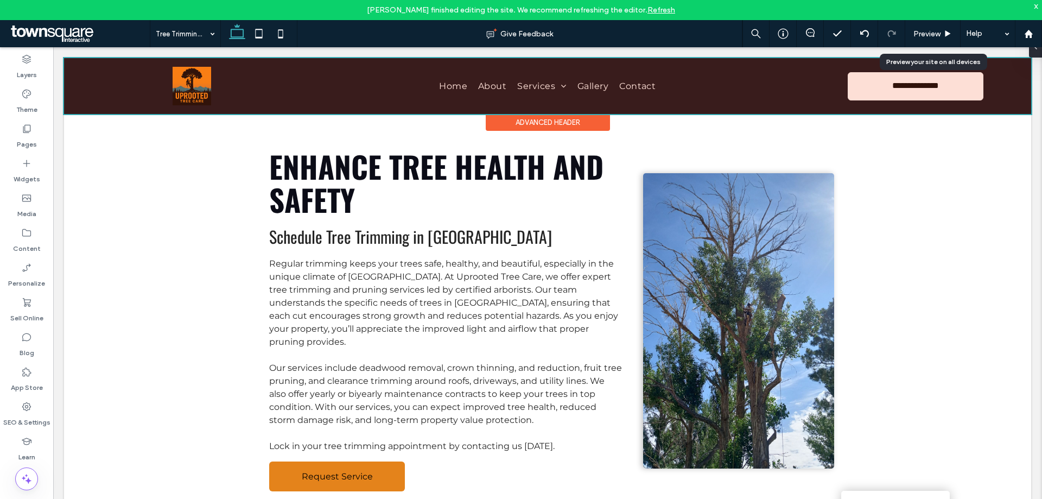
click at [953, 207] on div "Enhance Tree Health and Safety Schedule Tree Trimming in [GEOGRAPHIC_DATA] Regu…" at bounding box center [547, 320] width 967 height 413
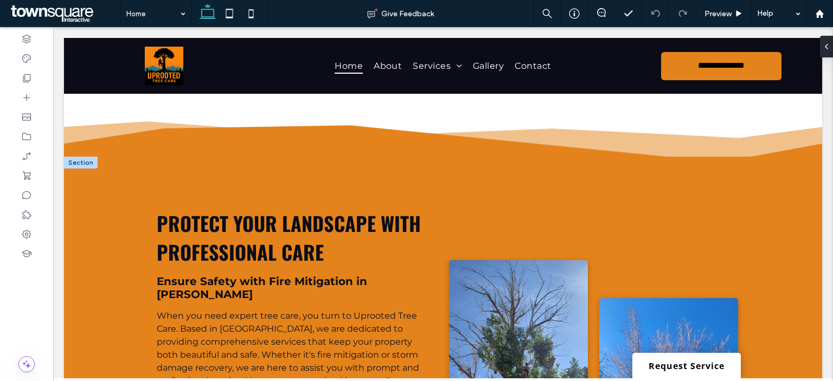
scroll to position [651, 0]
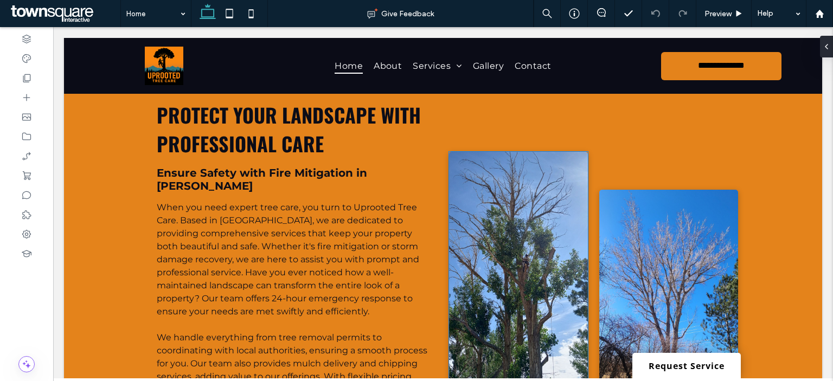
click at [496, 213] on img at bounding box center [518, 268] width 139 height 233
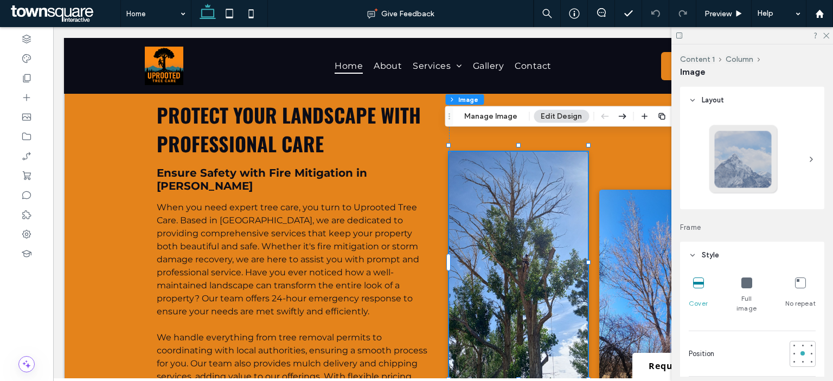
type input "*"
click at [490, 117] on button "Manage Image" at bounding box center [490, 116] width 67 height 13
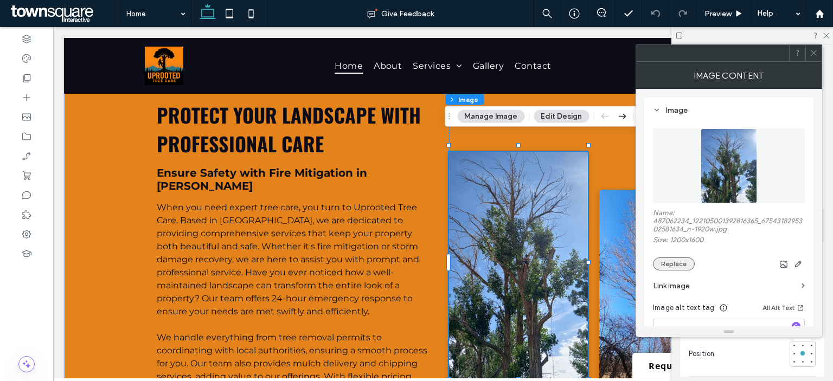
click at [675, 265] on button "Replace" at bounding box center [674, 264] width 42 height 13
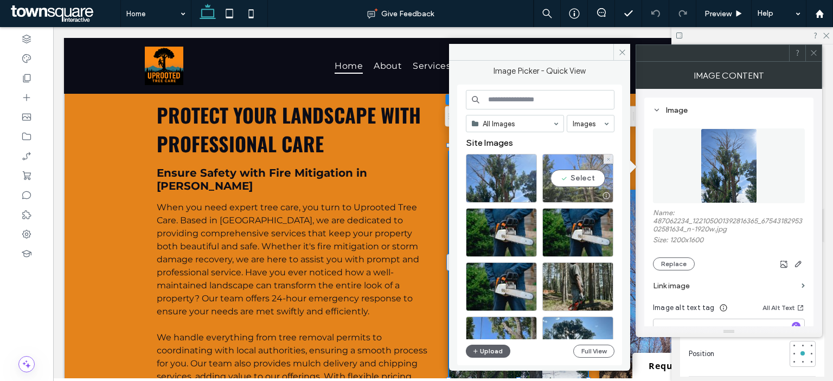
drag, startPoint x: 580, startPoint y: 173, endPoint x: 571, endPoint y: 225, distance: 52.8
click at [580, 173] on div "Select" at bounding box center [578, 178] width 71 height 49
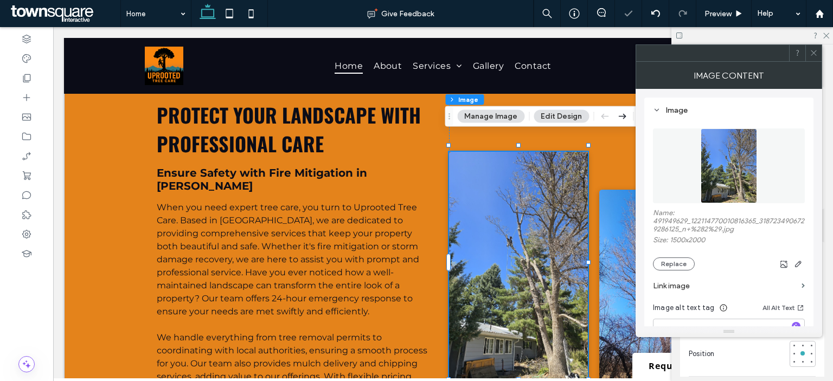
click at [814, 59] on span at bounding box center [814, 53] width 8 height 16
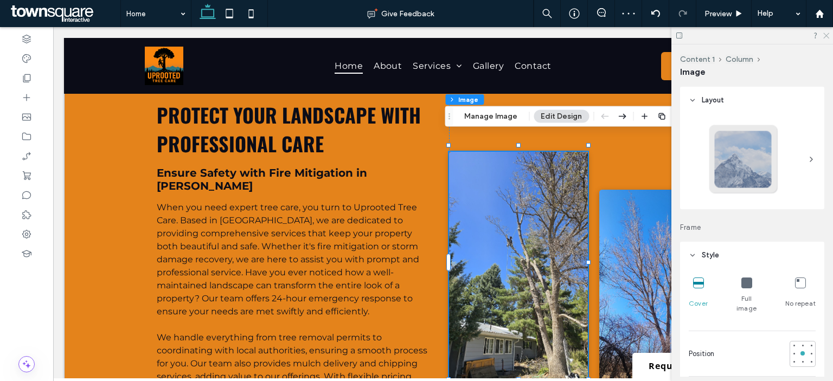
click at [828, 35] on icon at bounding box center [825, 34] width 7 height 7
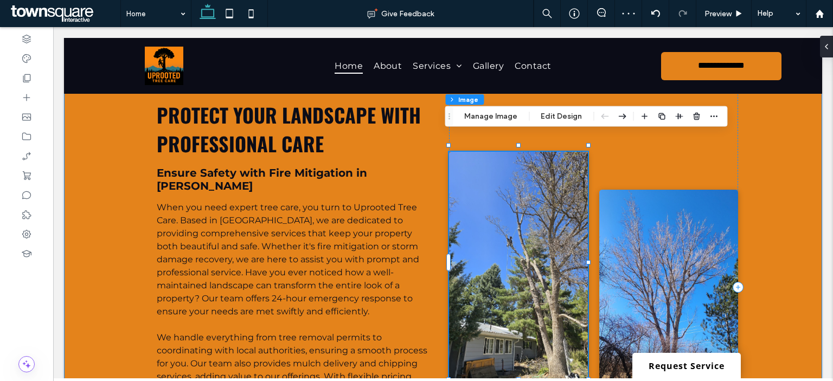
click at [769, 213] on div "Protect Your Landscape with Professional Care Ensure Safety with Fire Mitigatio…" at bounding box center [443, 303] width 758 height 511
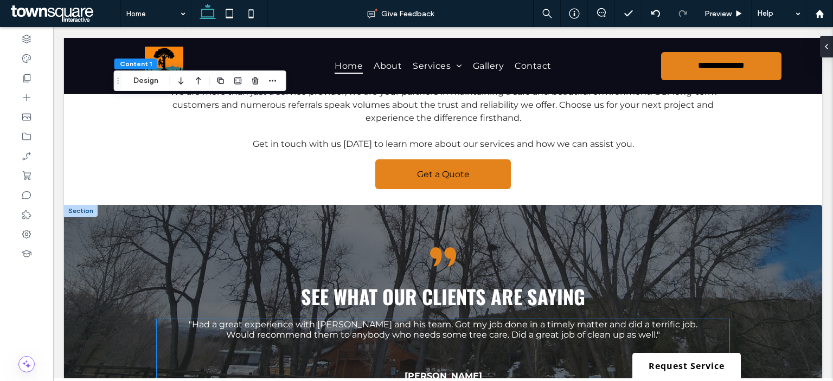
scroll to position [1573, 0]
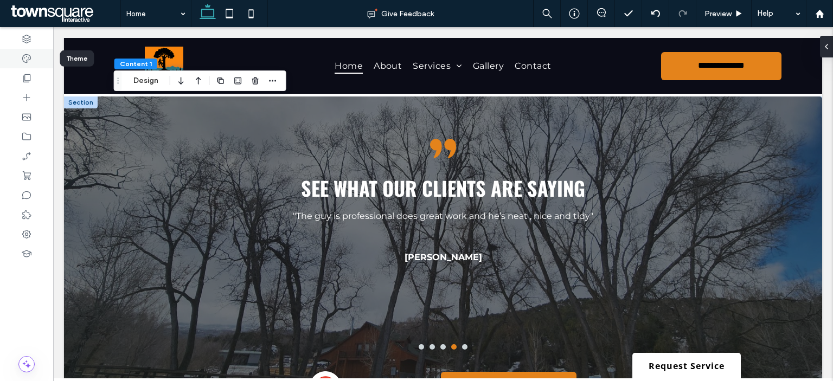
click at [30, 58] on icon at bounding box center [26, 58] width 11 height 11
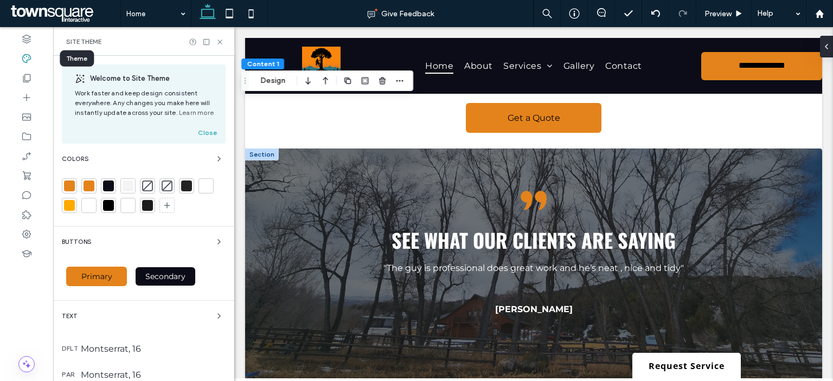
scroll to position [1625, 0]
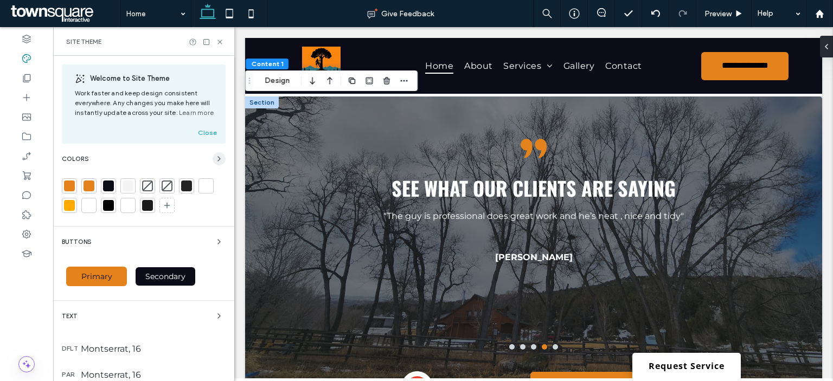
click at [216, 154] on span "button" at bounding box center [219, 158] width 13 height 13
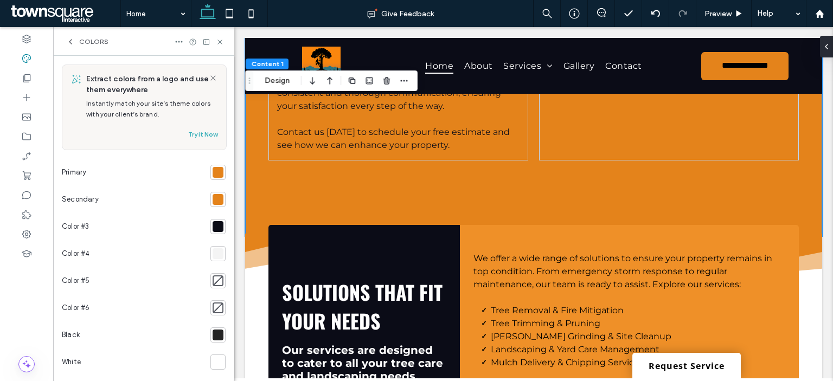
scroll to position [932, 0]
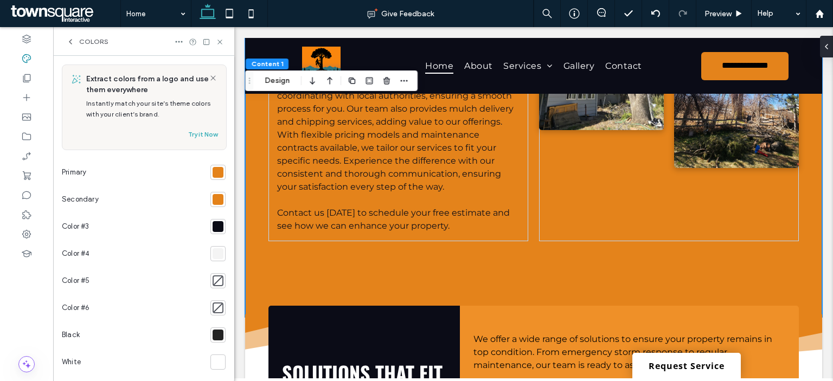
click at [213, 199] on div at bounding box center [218, 199] width 11 height 11
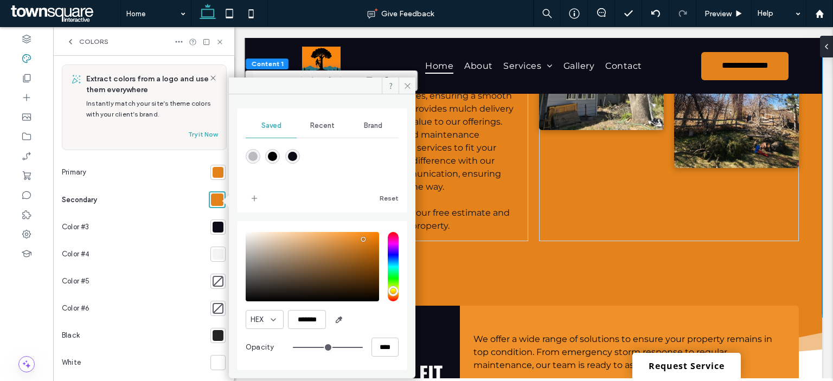
click at [213, 172] on div at bounding box center [218, 172] width 11 height 11
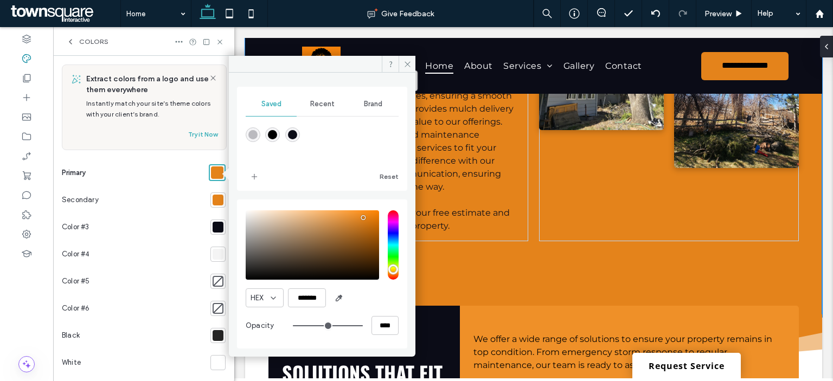
click at [217, 203] on div at bounding box center [218, 200] width 11 height 11
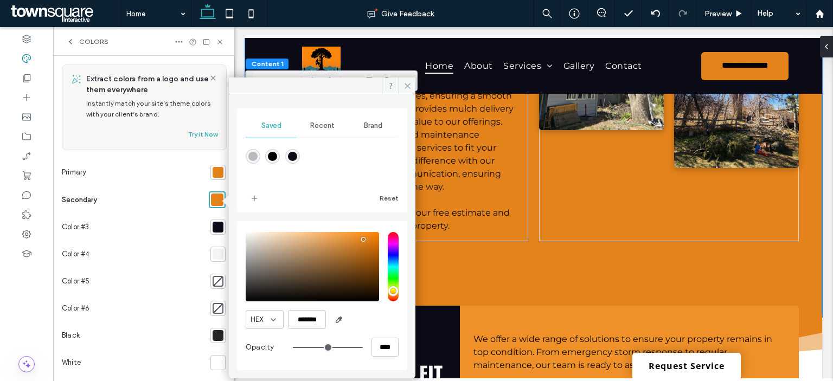
scroll to position [163, 0]
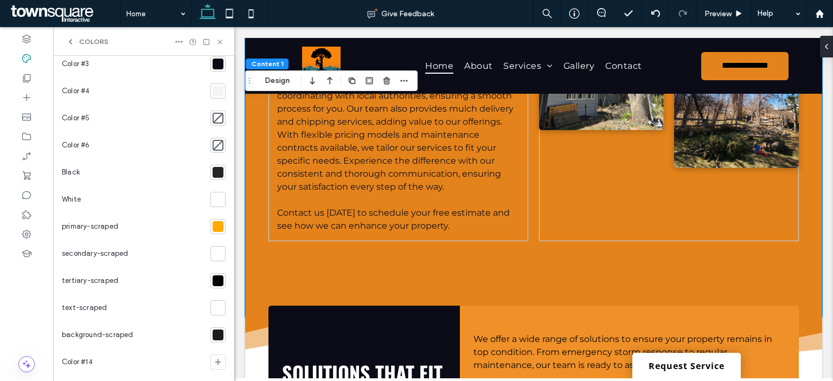
click at [213, 228] on div at bounding box center [218, 226] width 11 height 11
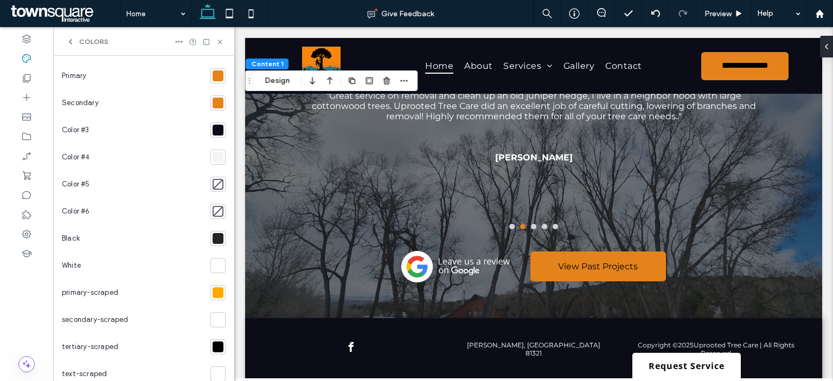
scroll to position [0, 0]
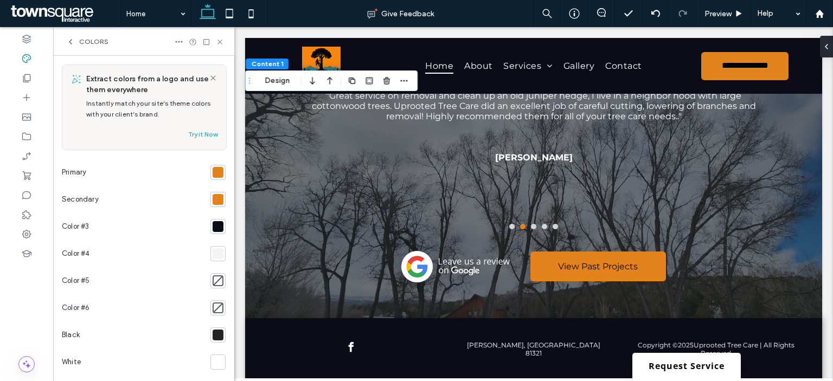
click at [213, 227] on div at bounding box center [218, 226] width 11 height 11
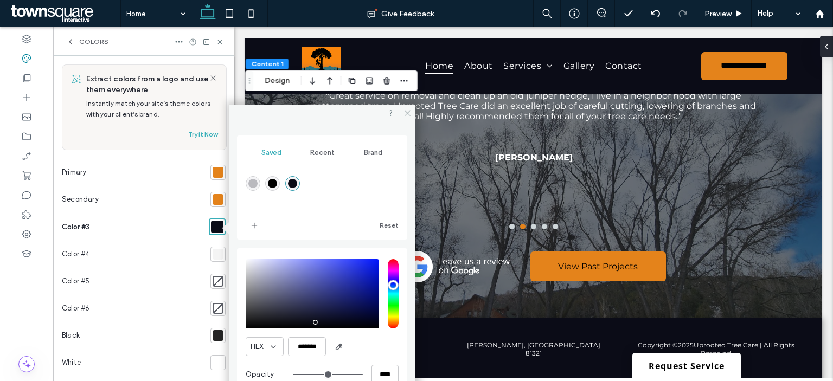
scroll to position [1785, 0]
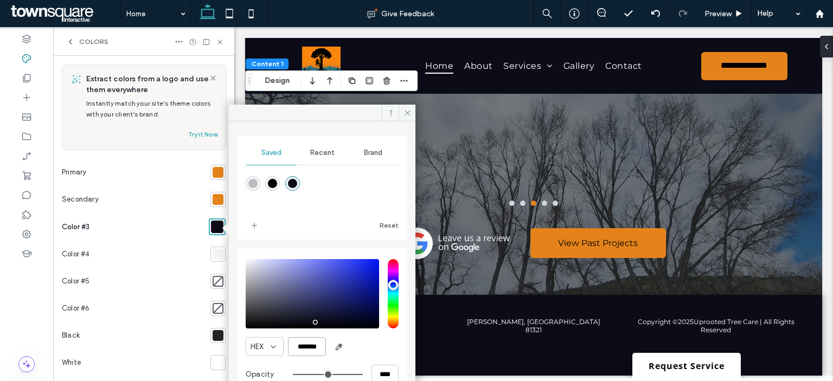
click at [306, 344] on input "*******" at bounding box center [307, 346] width 38 height 19
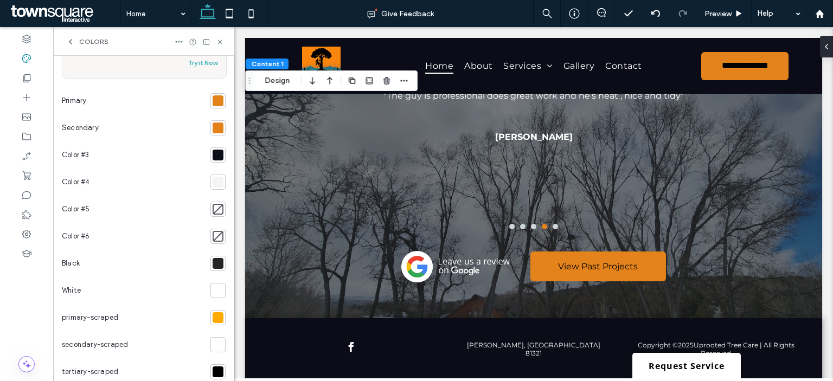
scroll to position [163, 0]
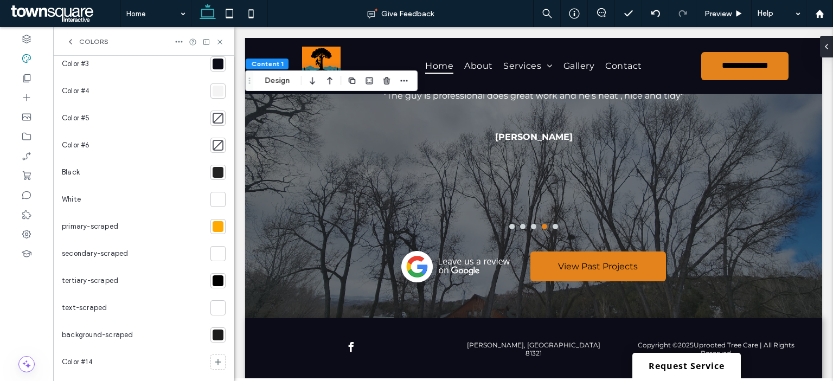
click at [213, 227] on div at bounding box center [218, 226] width 11 height 11
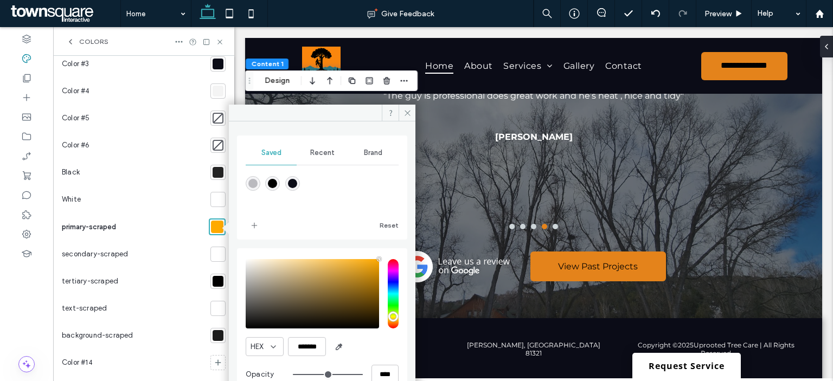
scroll to position [1785, 0]
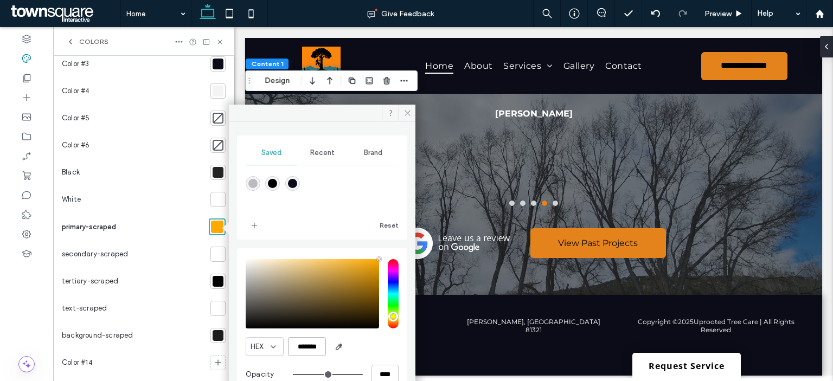
click at [302, 347] on input "*******" at bounding box center [307, 346] width 38 height 19
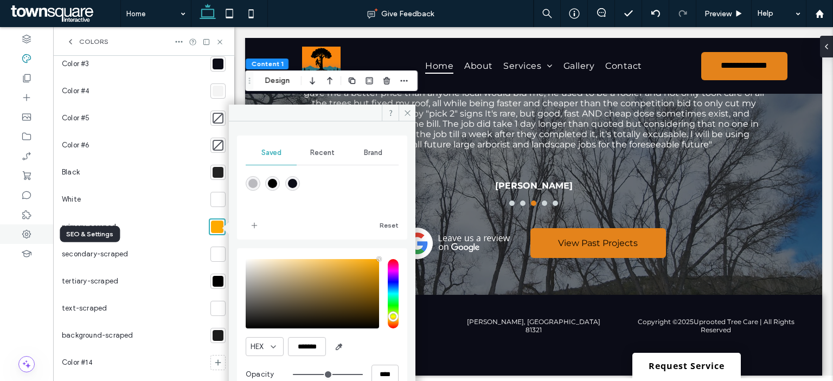
click at [31, 233] on icon at bounding box center [26, 234] width 11 height 11
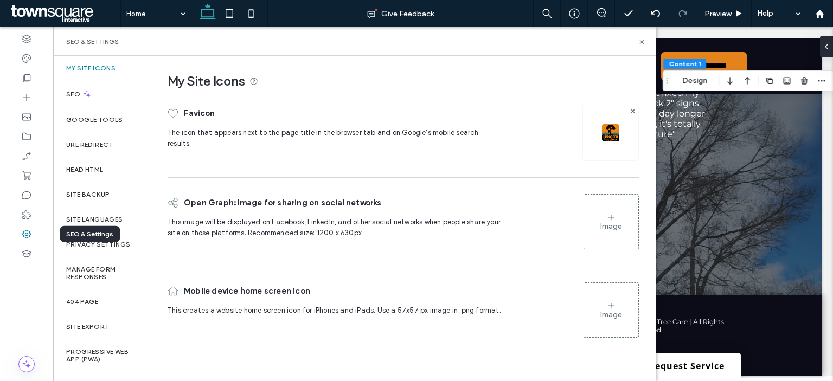
scroll to position [1694, 0]
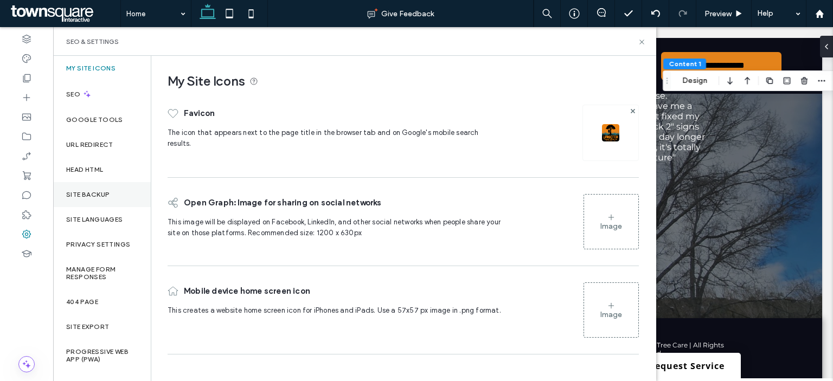
click at [95, 191] on label "Site Backup" at bounding box center [87, 195] width 43 height 8
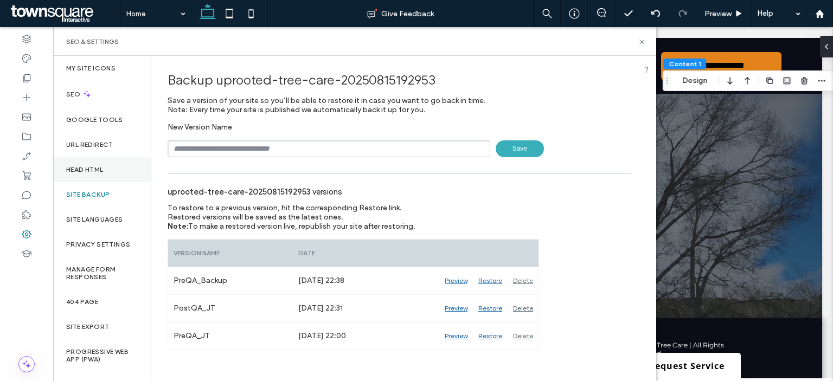
click at [104, 171] on label "Head HTML" at bounding box center [84, 170] width 37 height 8
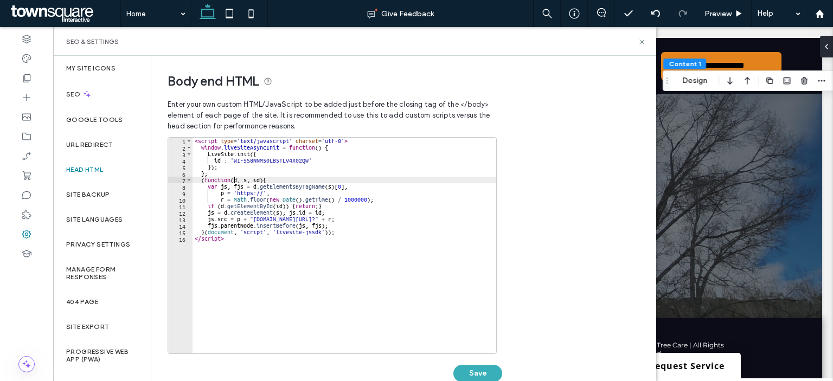
click at [234, 181] on div "< script type = 'text/javascript' charset = 'utf-8' > window . liveSiteAsyncIni…" at bounding box center [345, 252] width 304 height 229
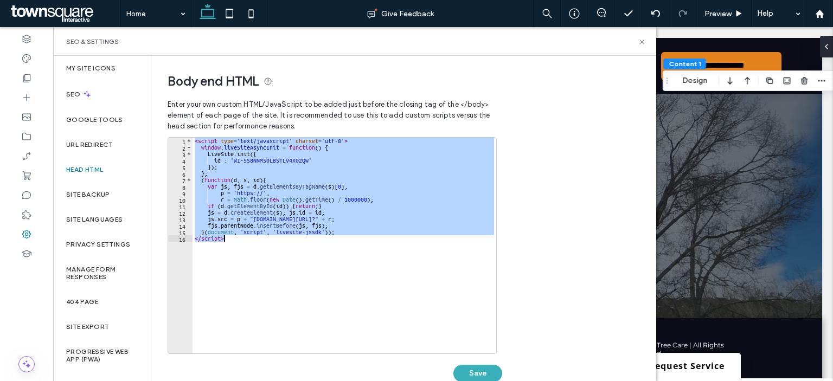
paste textarea "Cursor at row 16"
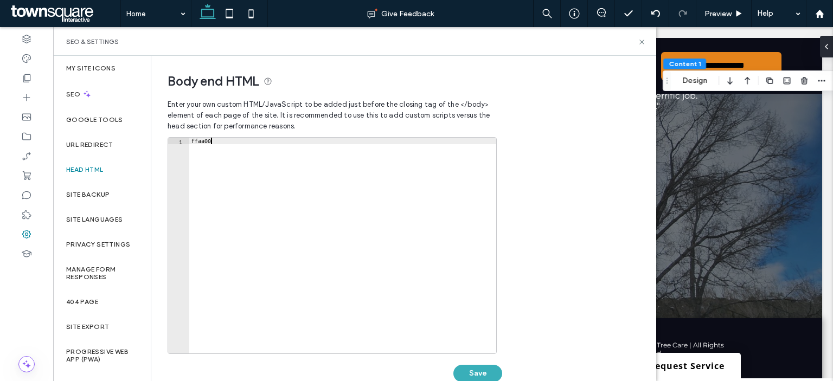
drag, startPoint x: 221, startPoint y: 139, endPoint x: 174, endPoint y: 146, distance: 48.3
click at [174, 139] on div "****** 1 ffaa00 XXXXXXXXXXXXXXXXXXXXXXXXXXXXXXXXXXXXXXXXXXXXXXXXXXXXXXXXXXXXXXX…" at bounding box center [332, 245] width 329 height 217
paste textarea "***"
type textarea "*********"
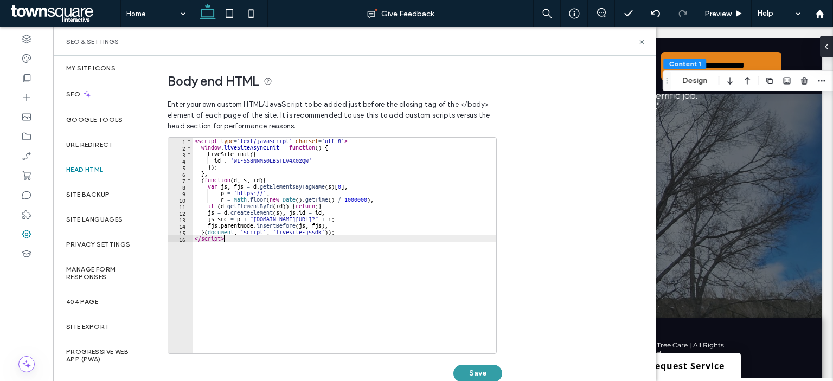
click at [474, 380] on button "Save" at bounding box center [478, 373] width 49 height 17
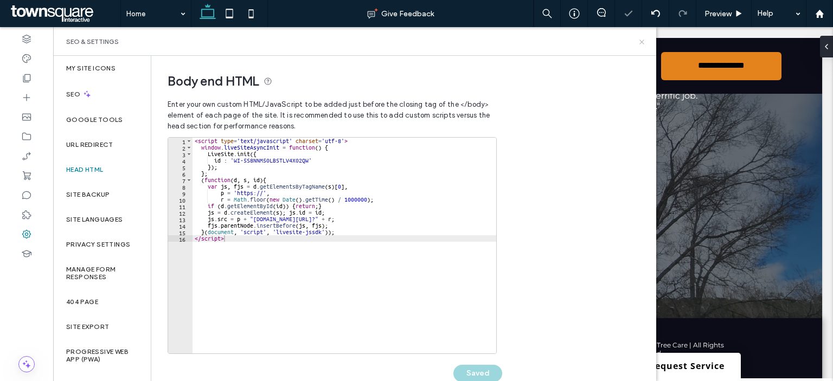
click at [642, 41] on use at bounding box center [642, 42] width 4 height 4
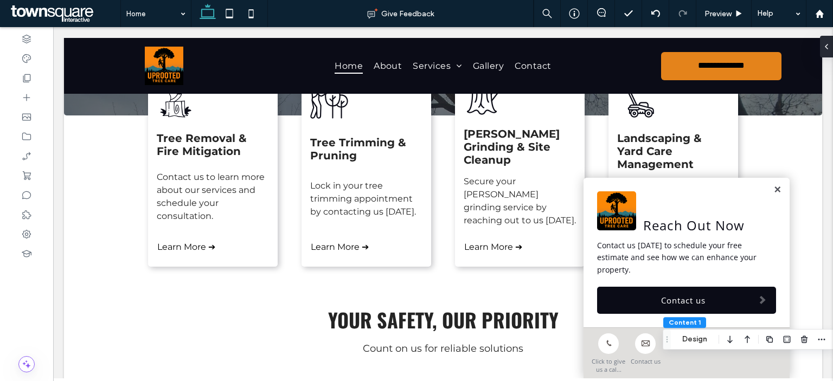
scroll to position [229, 0]
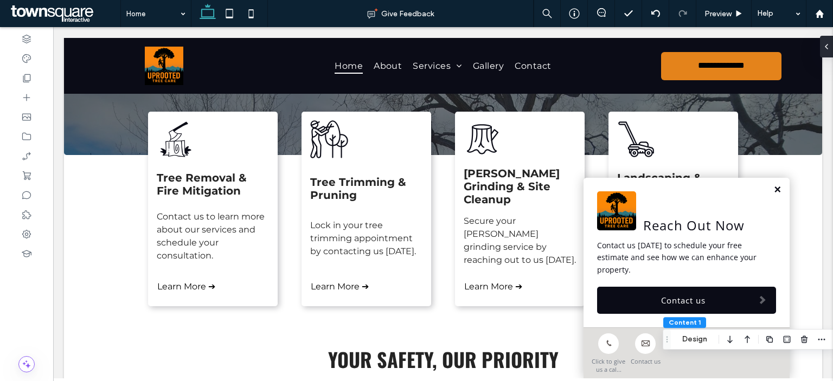
click at [774, 188] on link at bounding box center [778, 190] width 8 height 9
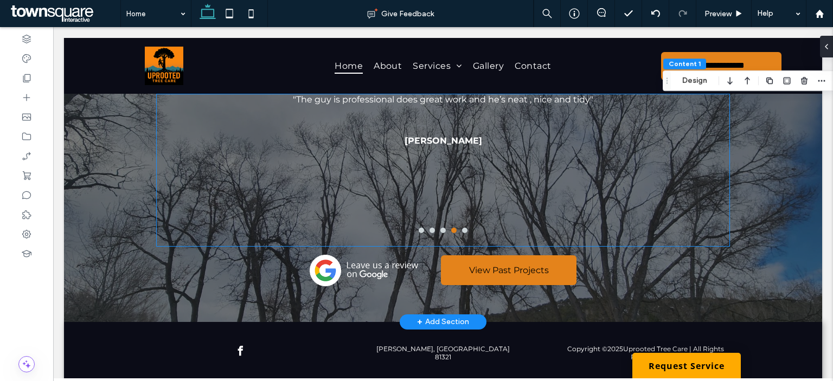
scroll to position [1694, 0]
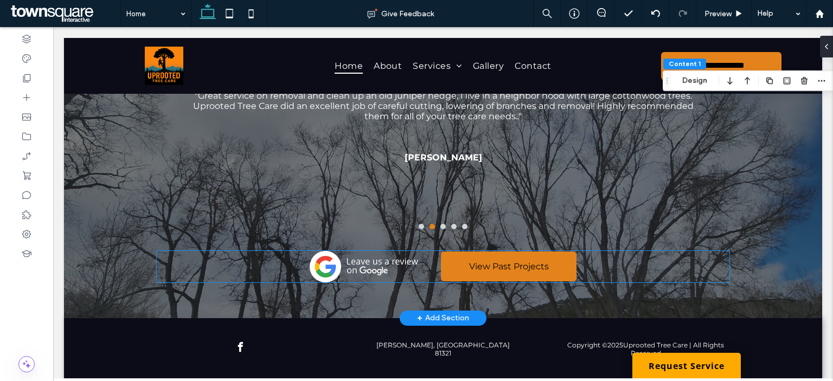
click at [171, 251] on div "View Past Projects" at bounding box center [443, 266] width 573 height 31
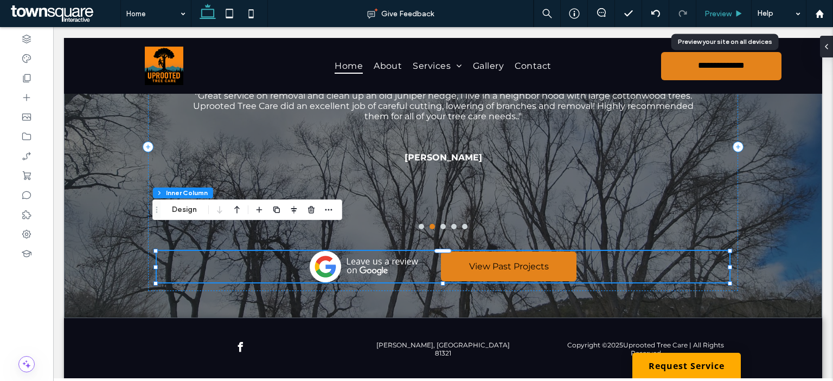
click at [723, 14] on span "Preview" at bounding box center [718, 13] width 27 height 9
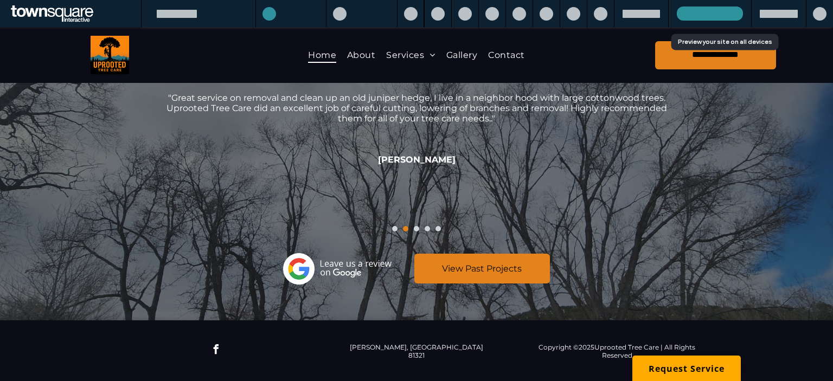
scroll to position [1677, 0]
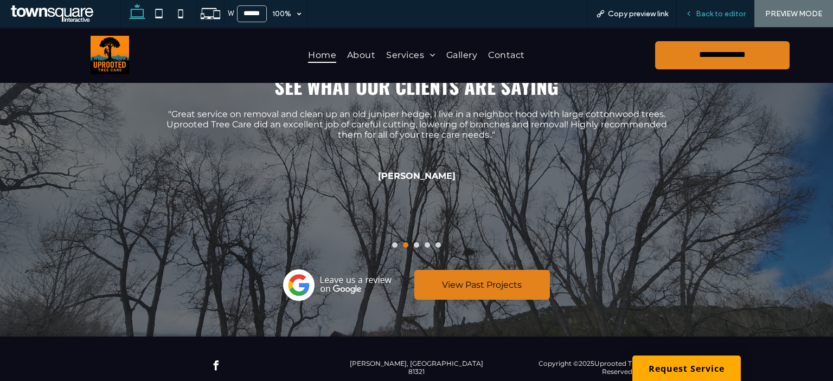
click at [716, 15] on span "Back to editor" at bounding box center [721, 13] width 50 height 9
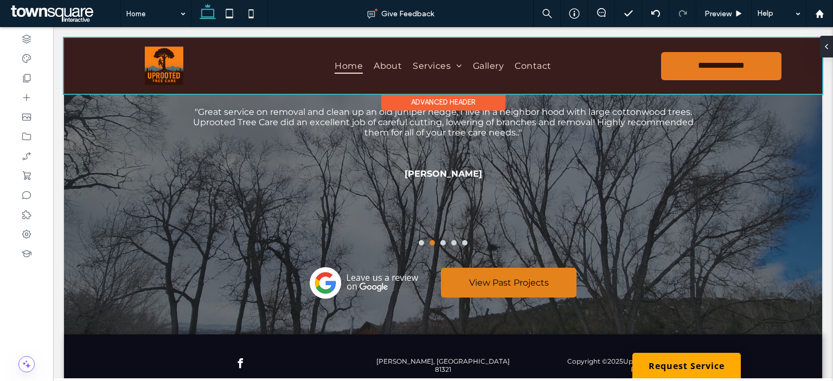
click at [684, 71] on div at bounding box center [443, 66] width 758 height 56
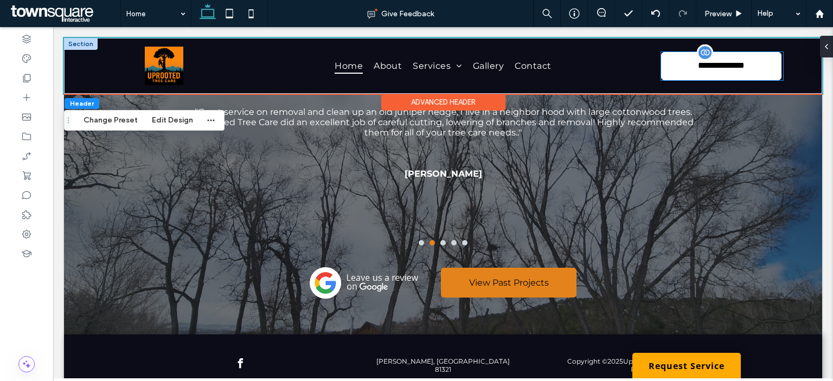
click at [691, 61] on span "**********" at bounding box center [721, 66] width 61 height 10
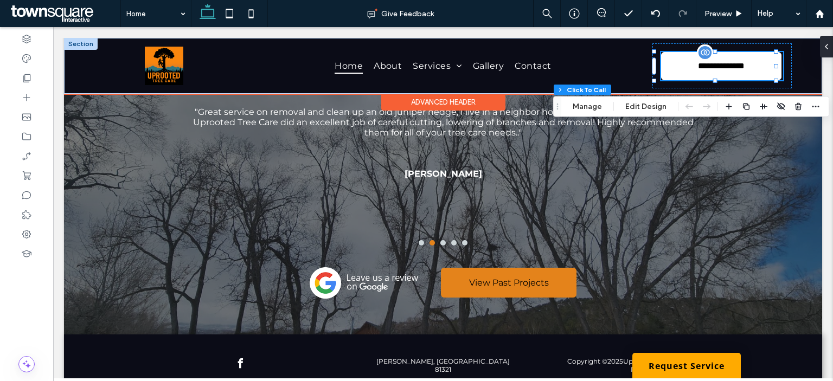
type input "**"
type input "*"
type input "***"
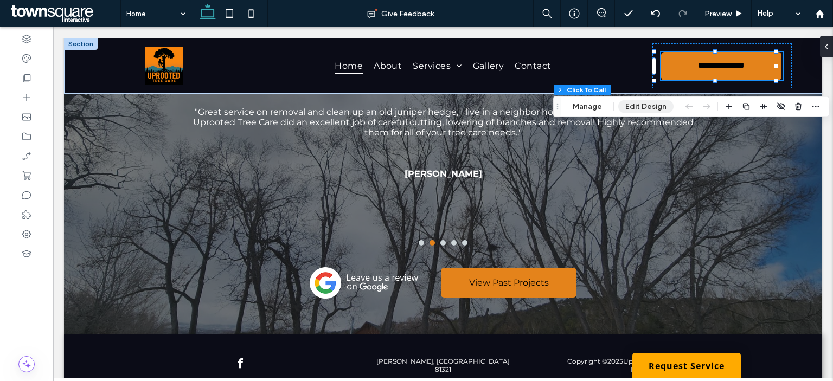
click at [658, 111] on button "Edit Design" at bounding box center [645, 106] width 55 height 13
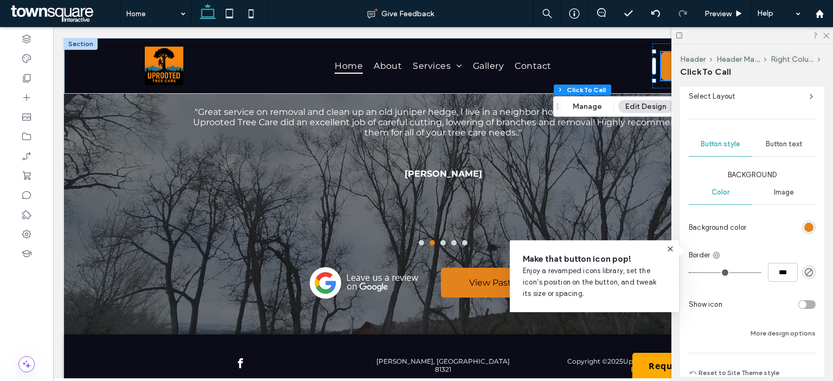
scroll to position [269, 0]
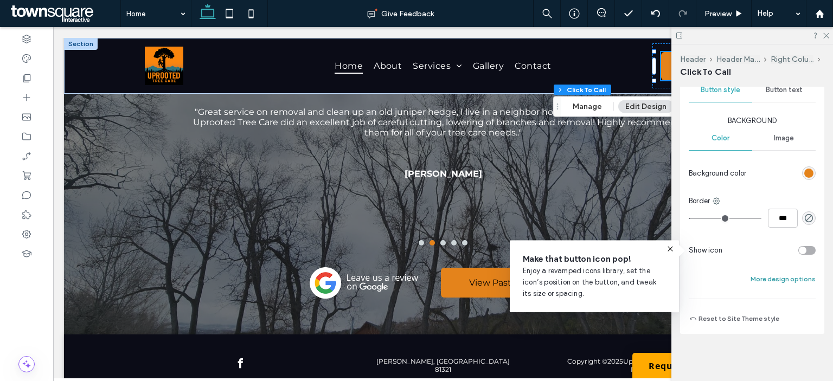
click at [770, 282] on button "More design options" at bounding box center [783, 279] width 65 height 13
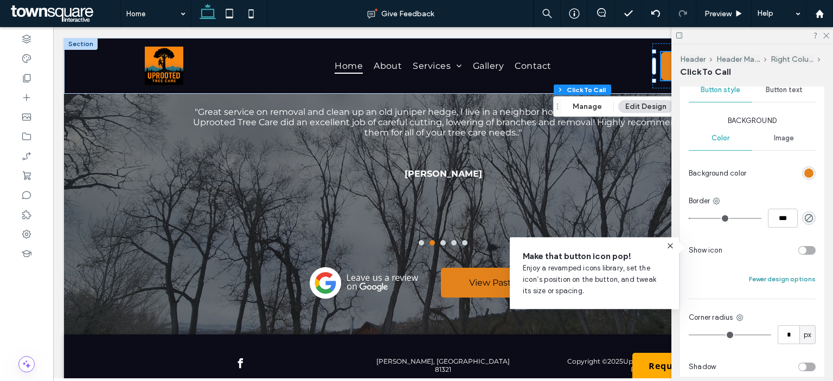
scroll to position [469, 0]
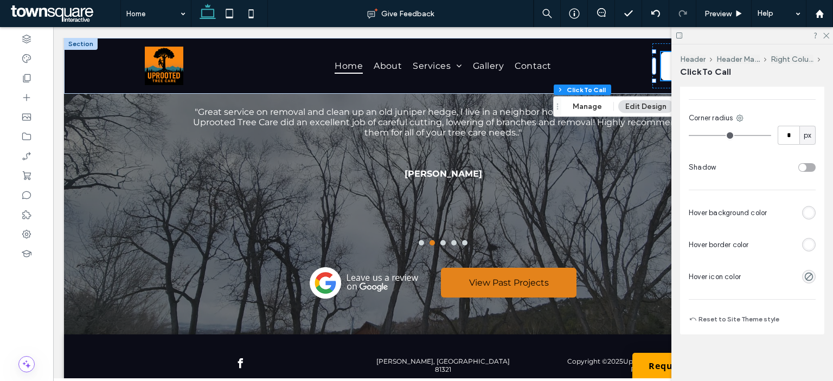
click at [805, 213] on div "rgb(255, 255, 255)" at bounding box center [809, 212] width 9 height 9
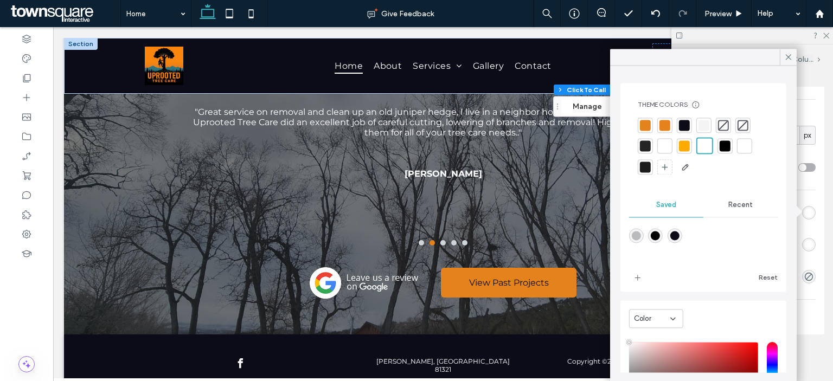
click at [688, 147] on div at bounding box center [684, 146] width 11 height 11
click at [805, 247] on div "rgb(255, 255, 255)" at bounding box center [809, 244] width 9 height 9
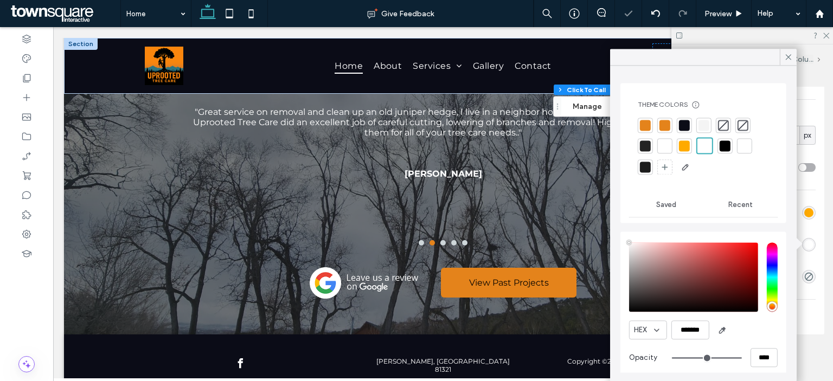
click at [686, 147] on div at bounding box center [684, 146] width 11 height 11
type input "*"
click at [813, 308] on div "Primary Secondary Select Layout Button style Button text Background Color Image…" at bounding box center [752, 61] width 144 height 546
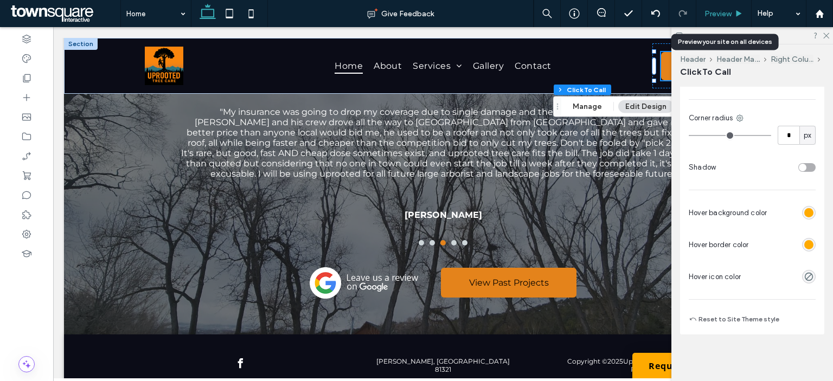
click at [726, 16] on span "Preview" at bounding box center [718, 13] width 27 height 9
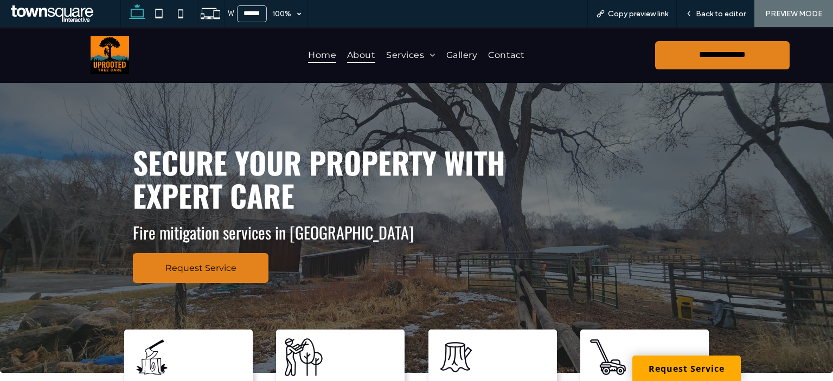
click at [359, 59] on span "About" at bounding box center [361, 55] width 28 height 16
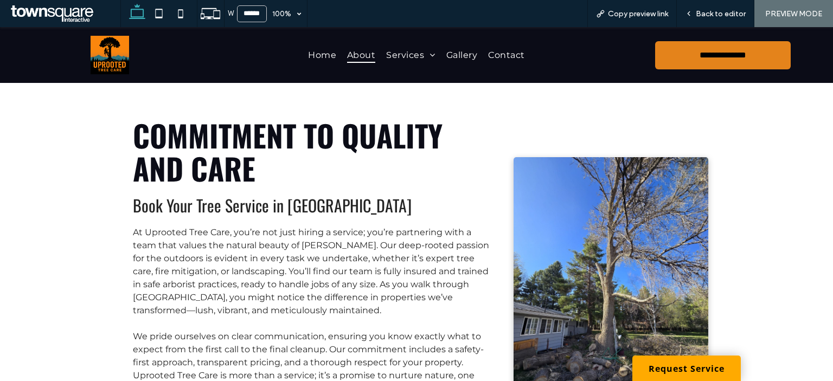
scroll to position [271, 0]
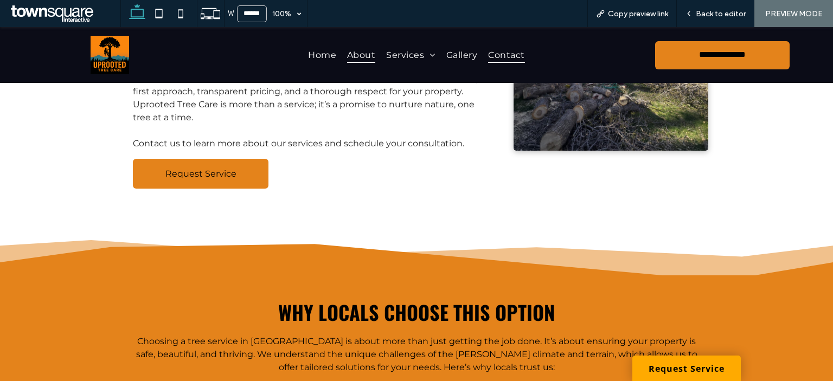
click at [511, 56] on span "Contact" at bounding box center [506, 55] width 36 height 16
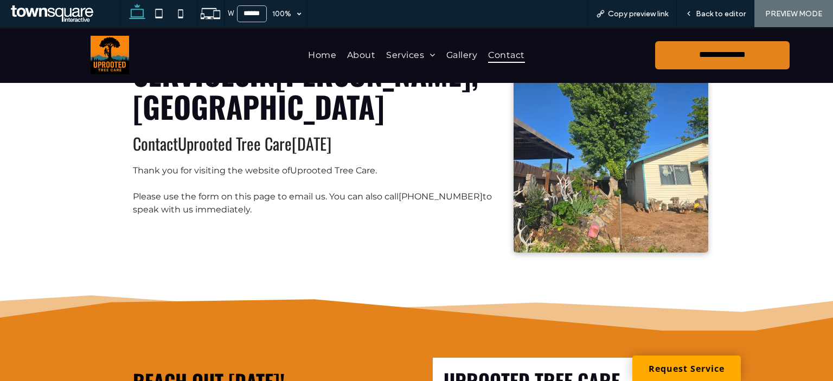
scroll to position [163, 0]
